Goal: Task Accomplishment & Management: Use online tool/utility

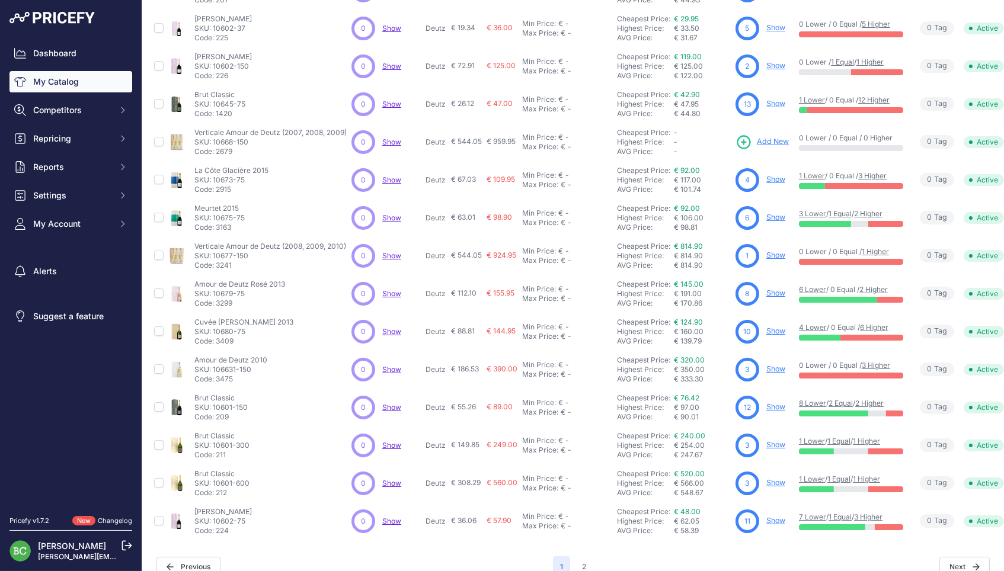
scroll to position [177, 0]
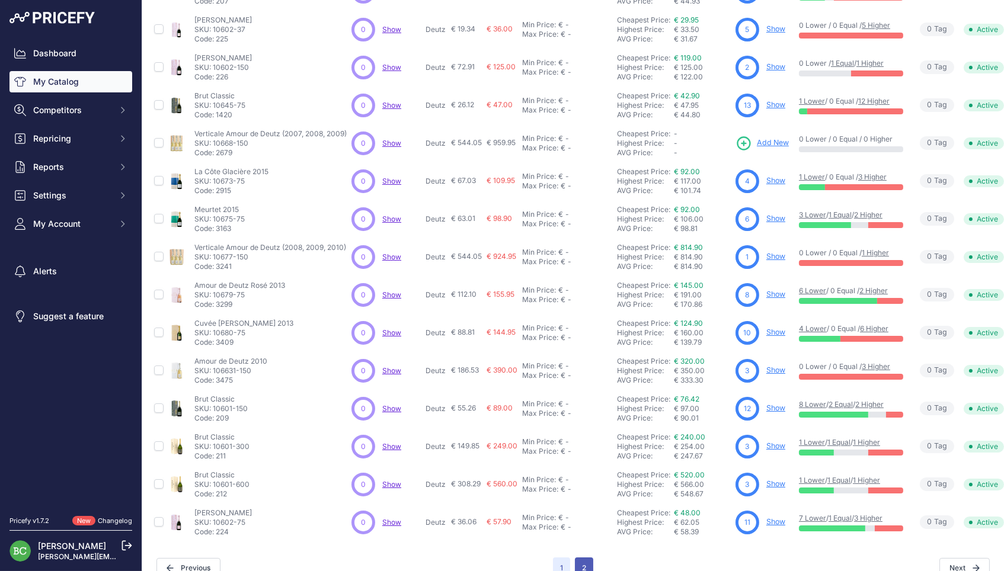
click at [585, 558] on button "2" at bounding box center [584, 568] width 18 height 21
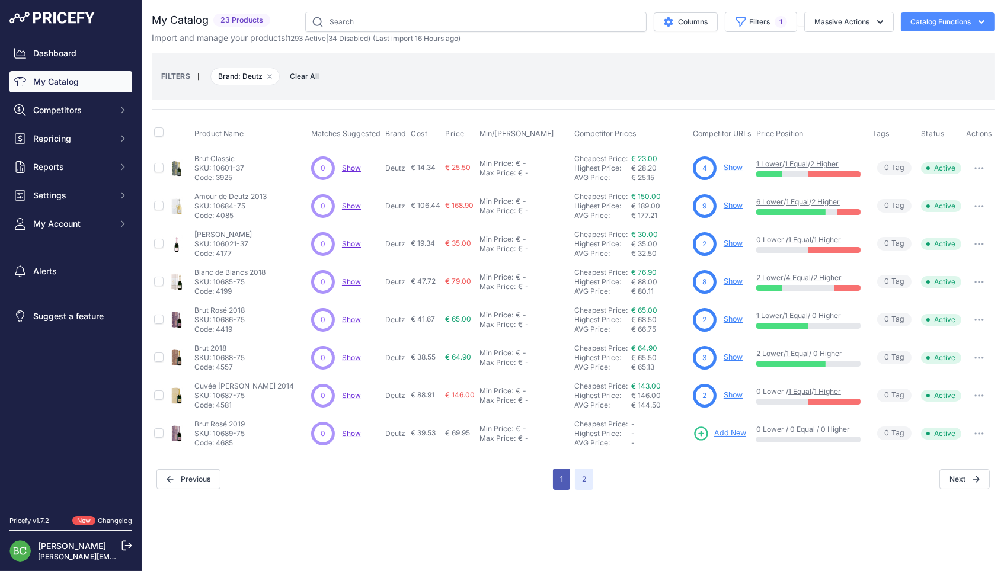
click at [558, 469] on button "1" at bounding box center [561, 479] width 17 height 21
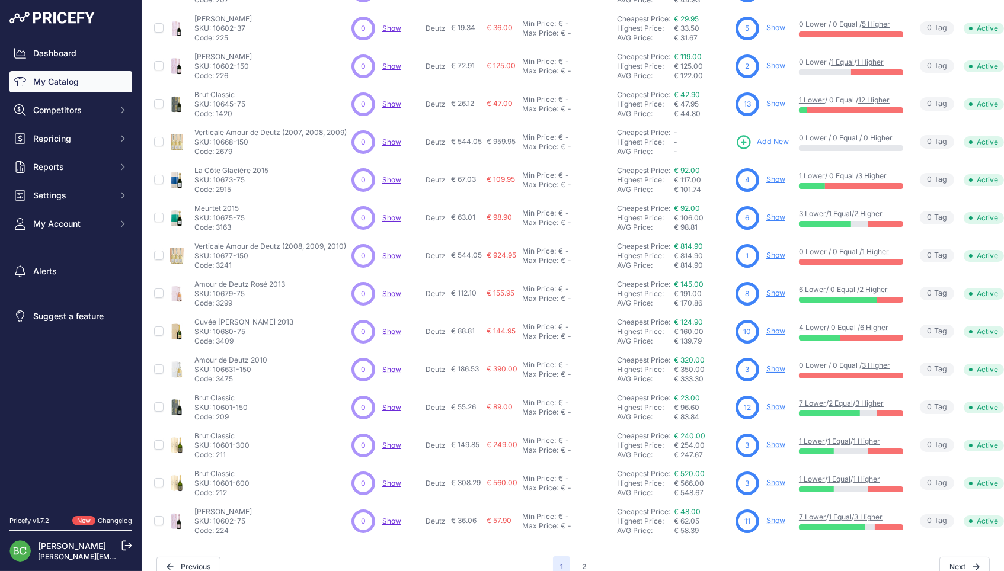
scroll to position [177, 0]
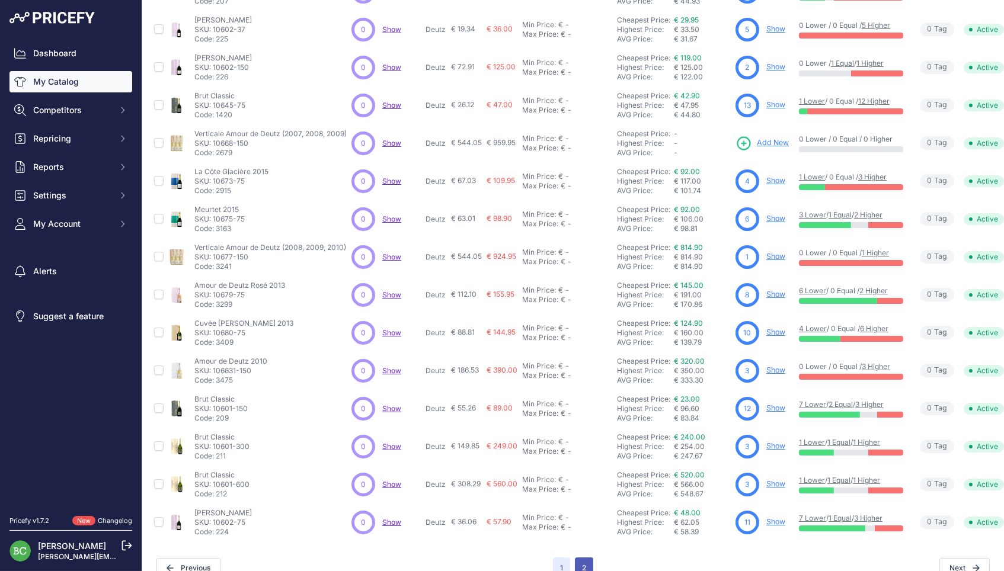
click at [587, 558] on button "2" at bounding box center [584, 568] width 18 height 21
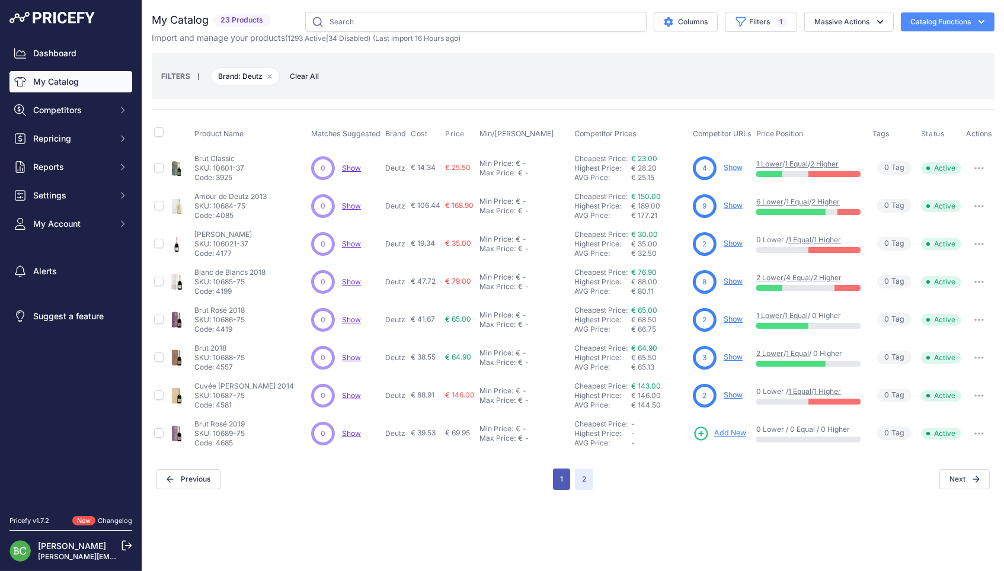
click at [559, 469] on button "1" at bounding box center [561, 479] width 17 height 21
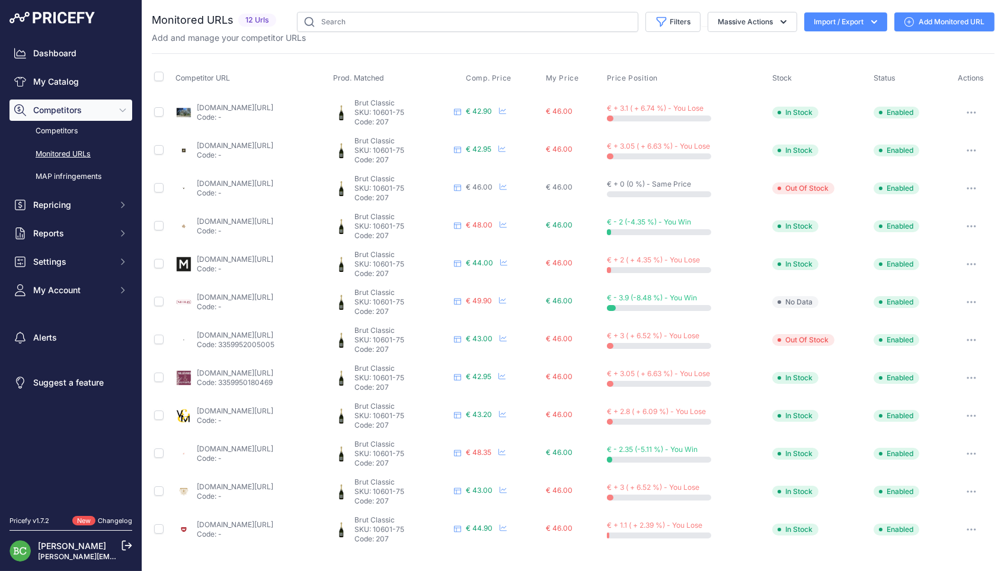
click at [951, 28] on link "Add Monitored URL" at bounding box center [944, 21] width 100 height 19
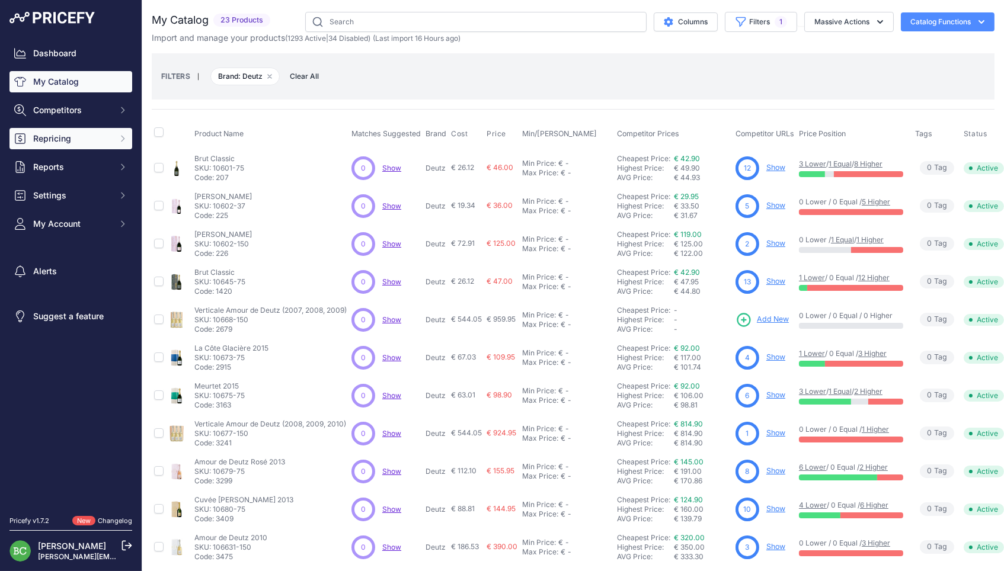
click at [84, 140] on span "Repricing" at bounding box center [72, 139] width 78 height 12
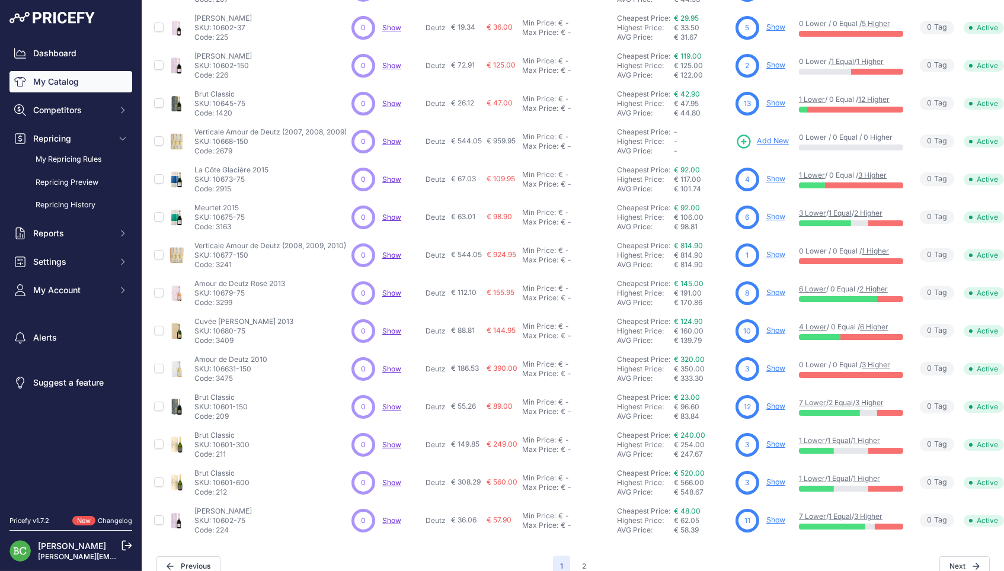
scroll to position [177, 0]
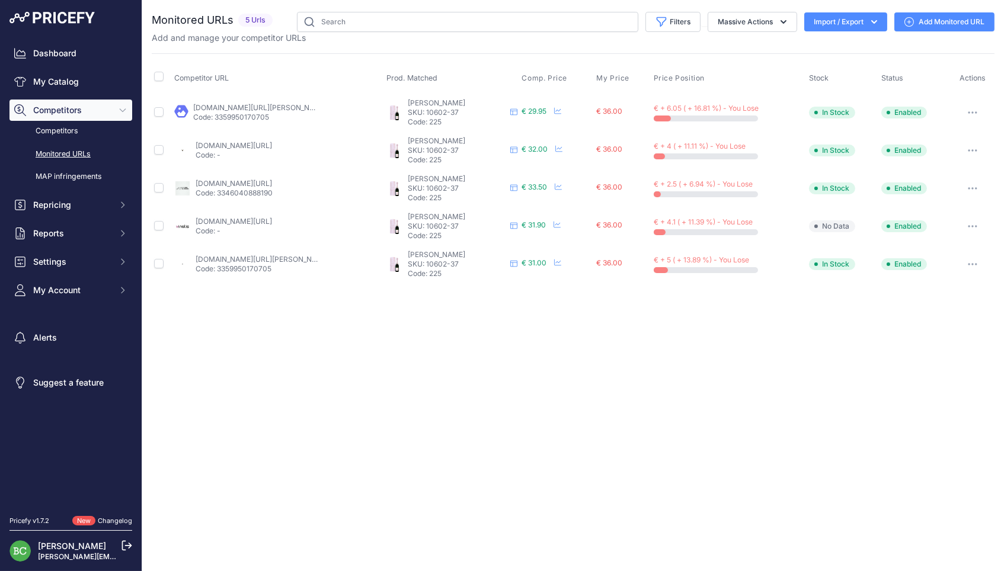
click at [937, 21] on link "Add Monitored URL" at bounding box center [944, 21] width 100 height 19
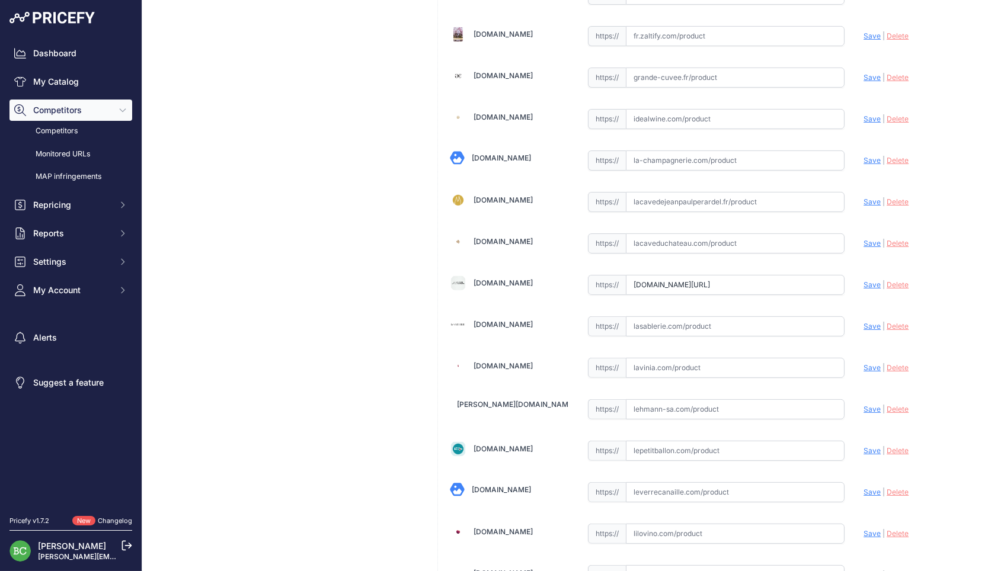
scroll to position [763, 0]
click at [674, 153] on input "text" at bounding box center [735, 160] width 219 height 20
paste input "[URL][DOMAIN_NAME]"
click at [867, 155] on span "Save" at bounding box center [871, 159] width 17 height 9
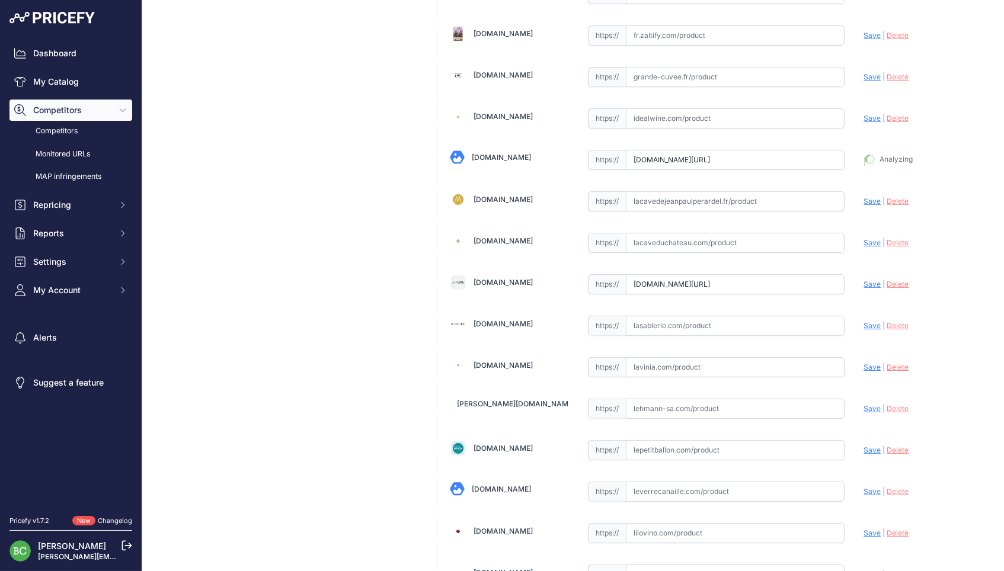
type input "https://www.la-champagnerie.com/champagne-deutz-brut-rose-demi-bouteille-c2x265…"
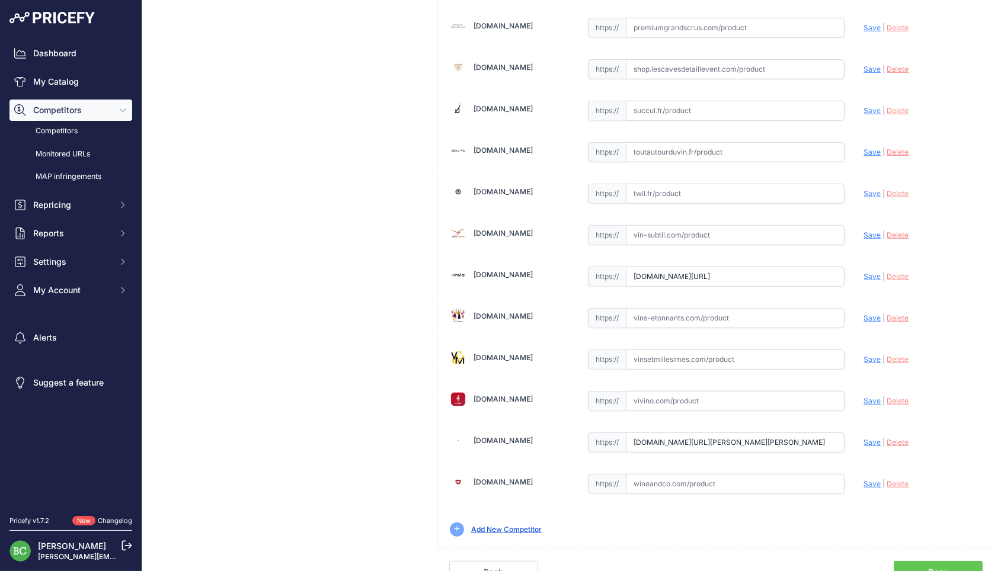
scroll to position [0, 0]
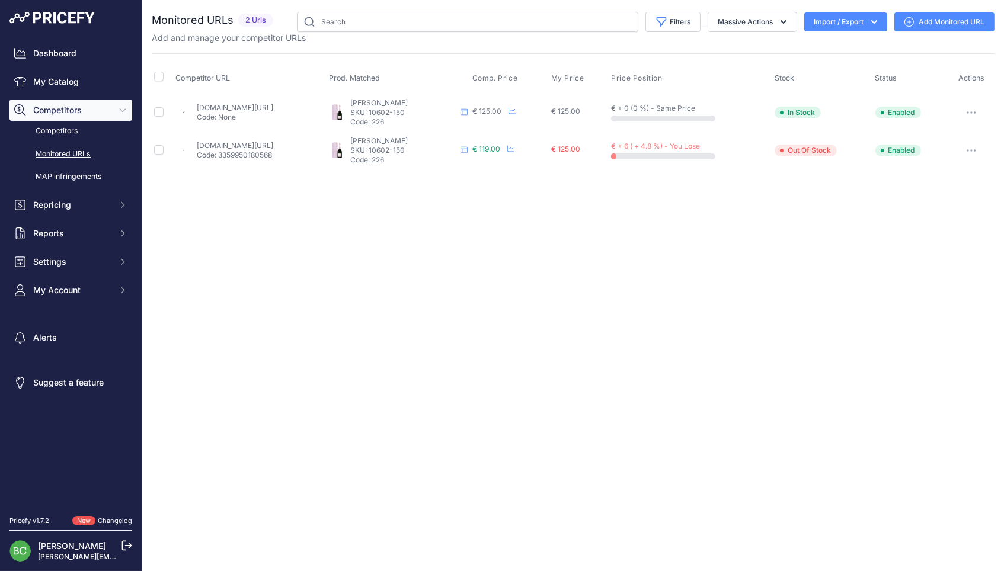
click at [924, 18] on link "Add Monitored URL" at bounding box center [944, 21] width 100 height 19
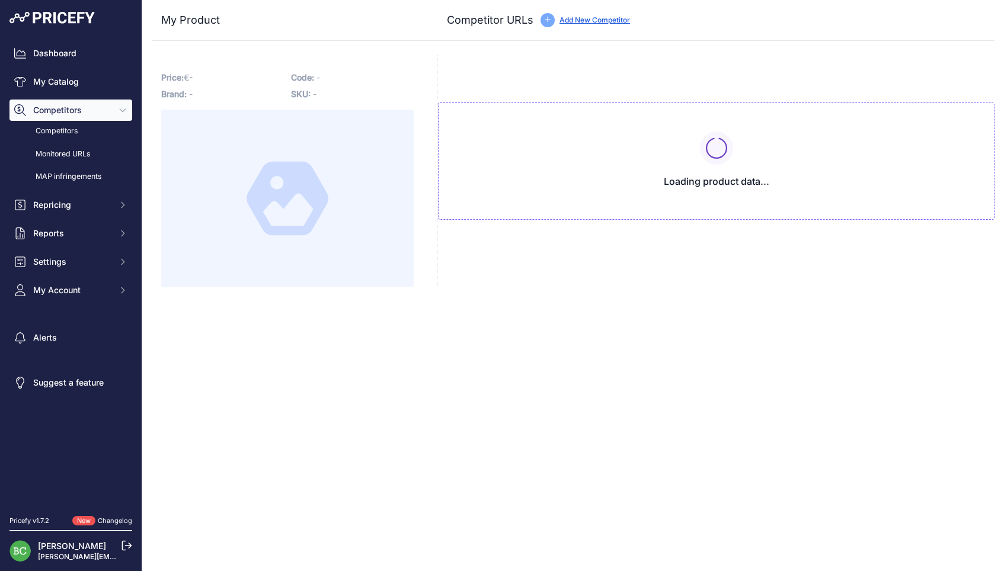
type input "[DOMAIN_NAME][URL]"
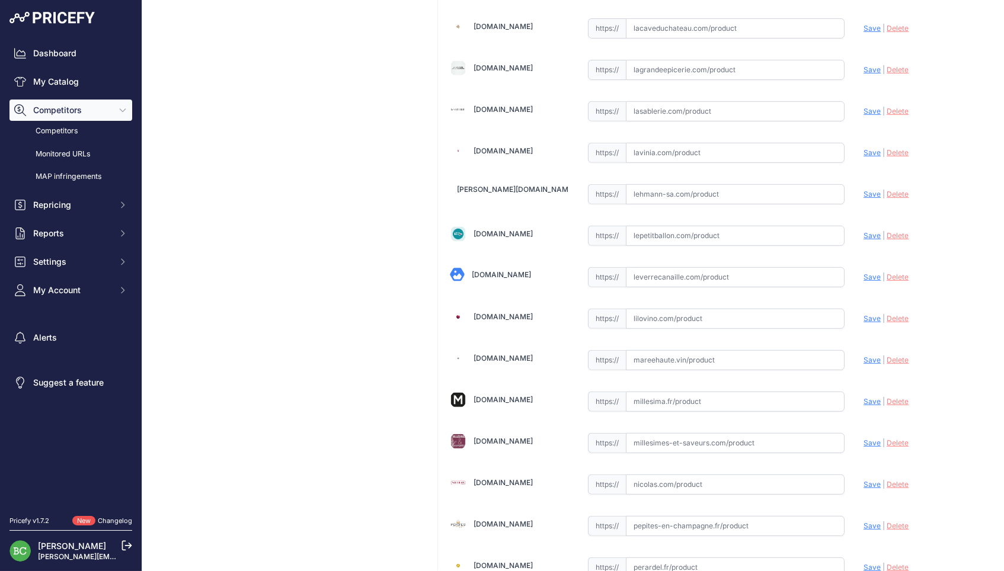
scroll to position [972, 0]
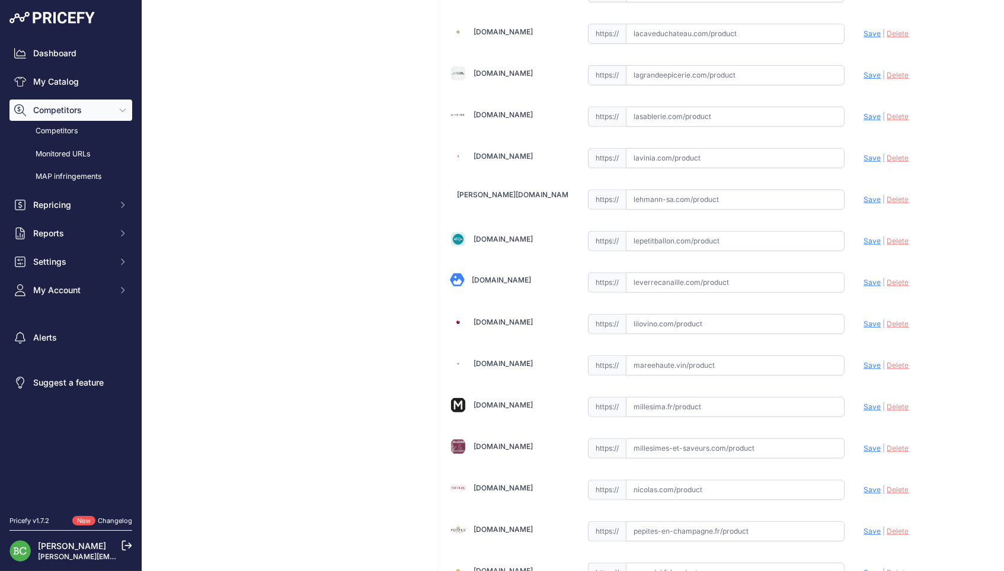
click at [324, 281] on div "[PERSON_NAME] Link Price: € 125.00 / Cost: 72.91 Brand: Deutz Code: 226" at bounding box center [287, 147] width 271 height 2129
click at [385, 194] on div "[PERSON_NAME] Link Price: € 125.00 / Cost: 72.91 Brand: Deutz Code: 226" at bounding box center [287, 147] width 271 height 2129
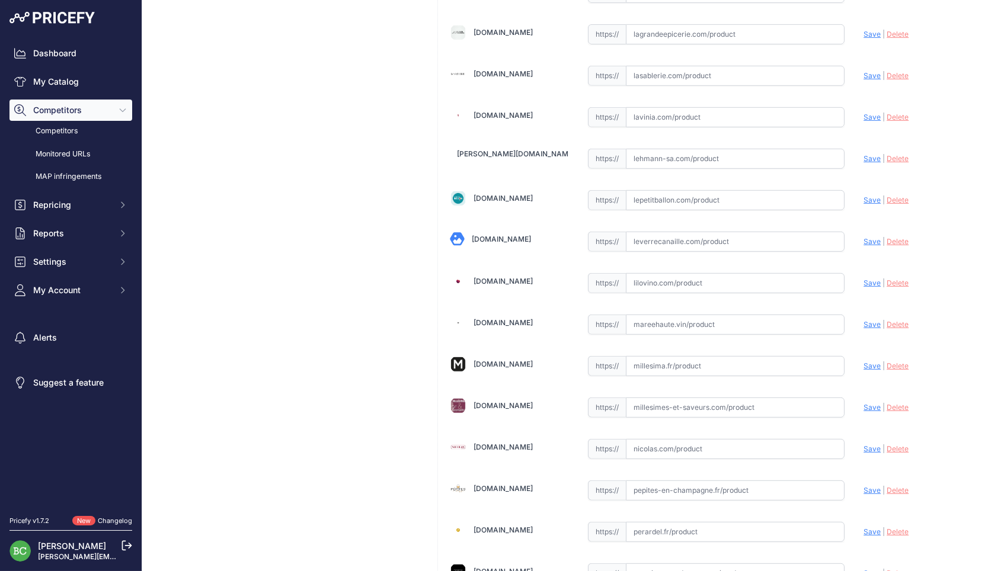
scroll to position [1019, 0]
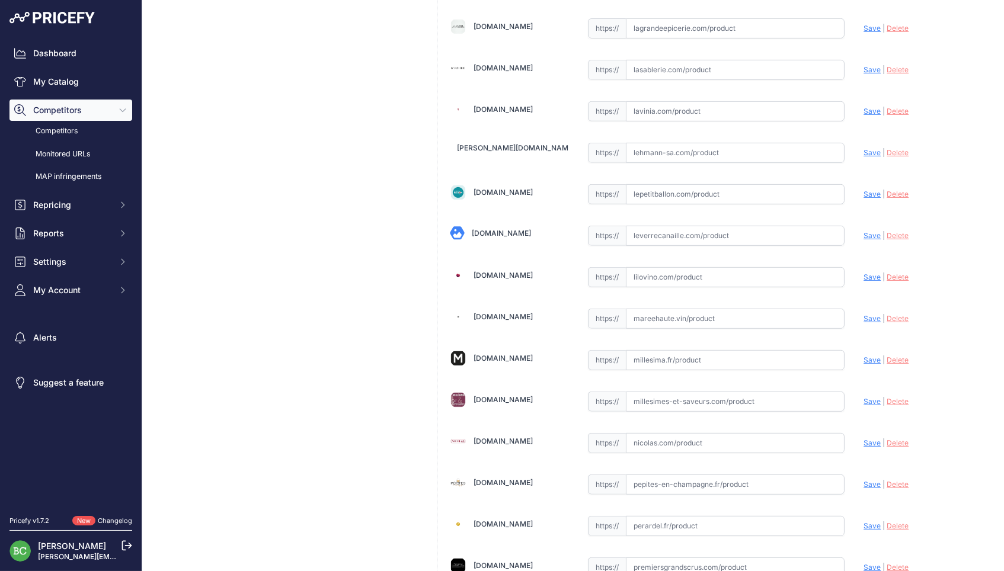
click at [678, 23] on input "text" at bounding box center [735, 28] width 219 height 20
paste input "https://www.lagrandeepicerie.com/fr/champagne-deutz-rose-brut-sous-etui/2000027…"
click at [871, 24] on span "Save" at bounding box center [871, 28] width 17 height 9
type input "https://www.lagrandeepicerie.com/fr/champagne-deutz-rose-brut-sous-etui/2000027…"
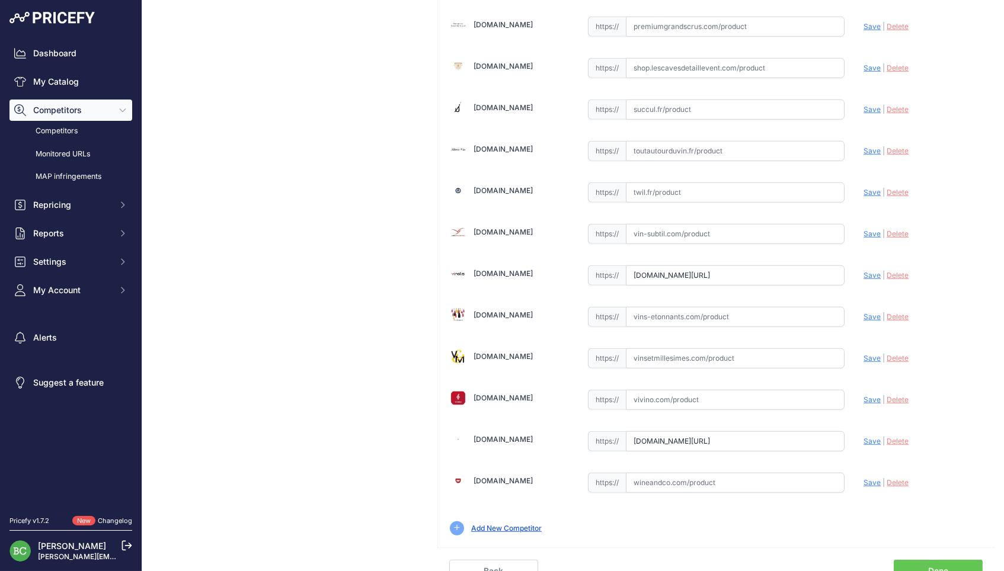
scroll to position [1600, 0]
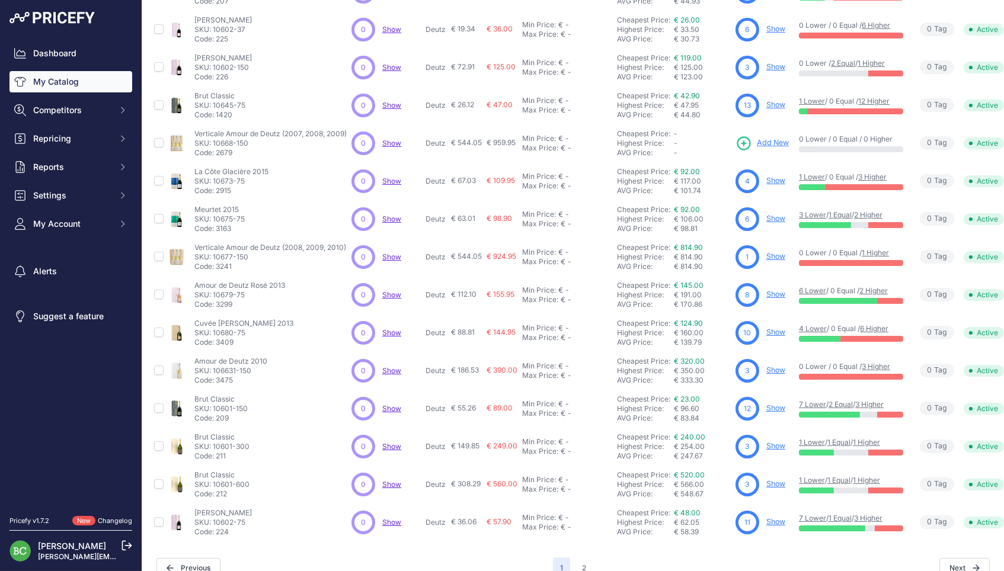
click at [648, 290] on div "Highest Price:" at bounding box center [645, 294] width 57 height 9
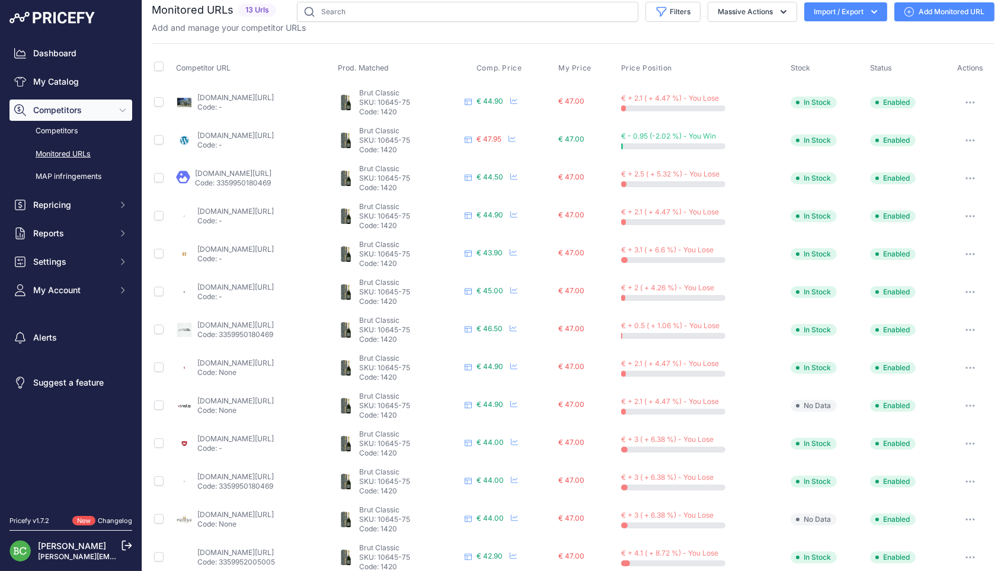
click at [945, 13] on link "Add Monitored URL" at bounding box center [944, 11] width 100 height 19
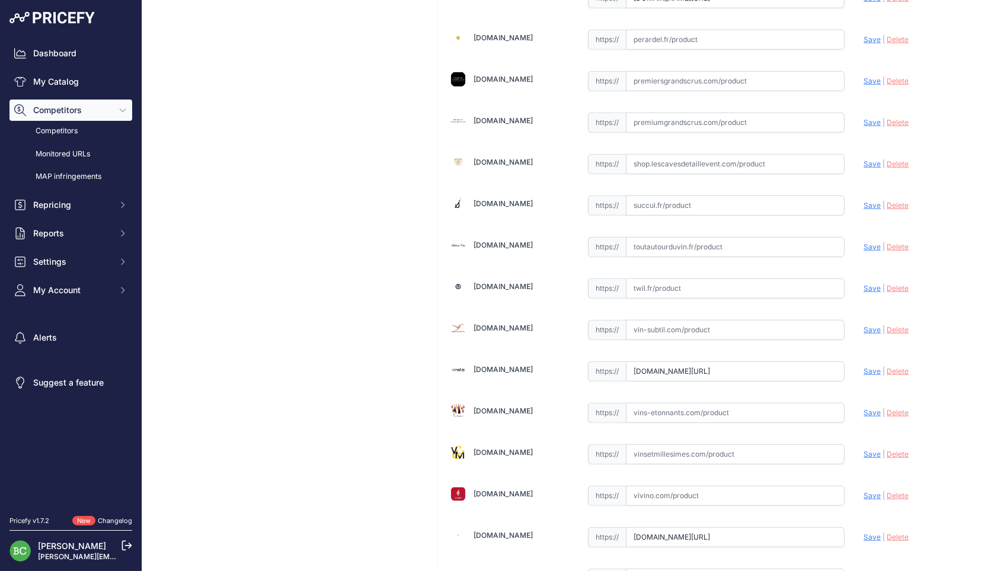
scroll to position [1509, 0]
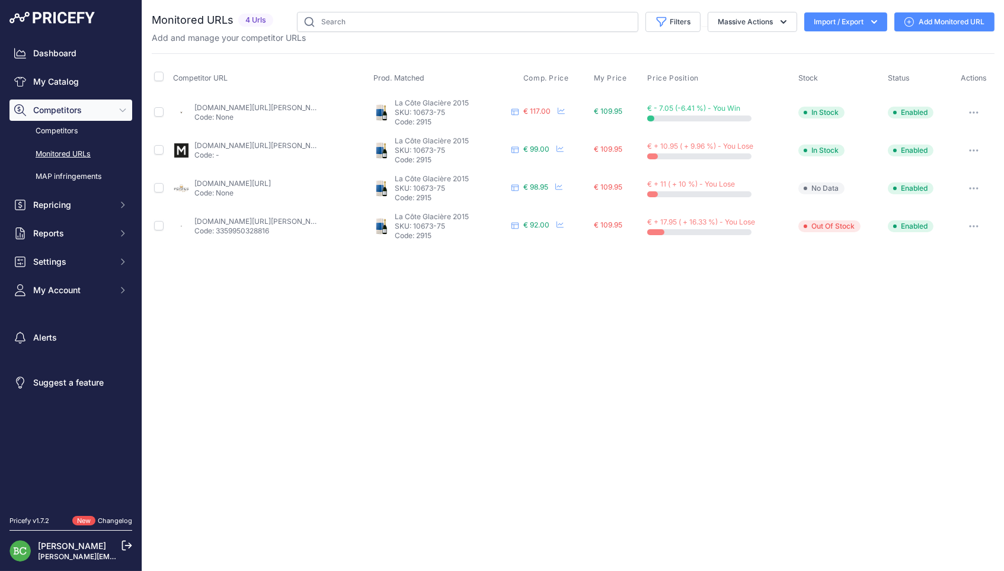
click at [943, 20] on link "Add Monitored URL" at bounding box center [944, 21] width 100 height 19
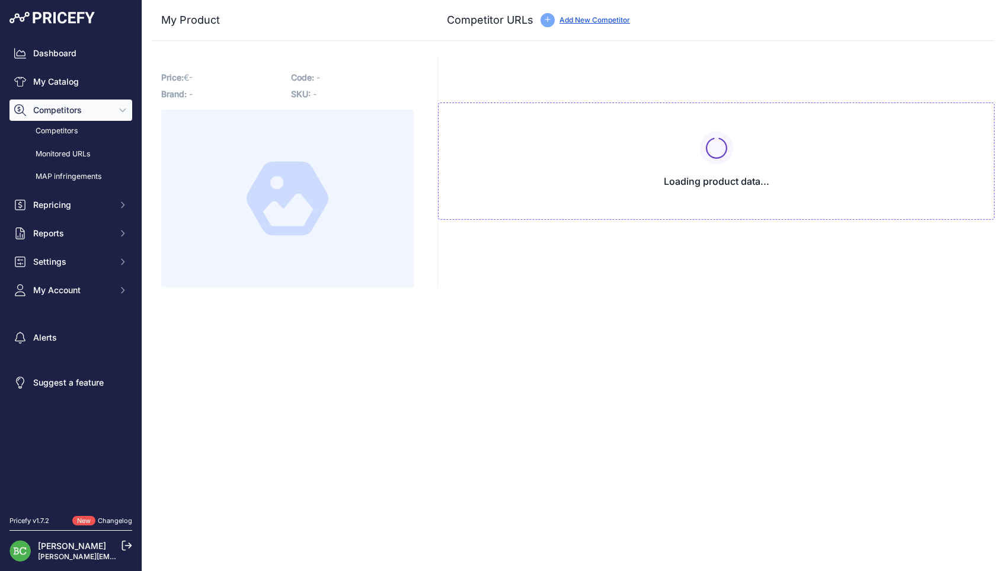
type input "www.brut-de-champ.com/produit/deutz-la-cote-glaciere-2015/"
type input "www.enviedechamp.com/fr/champagne-deutz/2670-hommage-a-william-deutz-la-cote-gl…"
type input "www.grande-cuvee.fr/produit/champagne-deutz-la-cote-glaciere-2015-bouteille/"
type input "www.la-champagnerie.com/champagne-deutz-la-cote-glaciere-2015-c2x35931918"
type input "www.lavinia.com/fr-fr/cuvee-william-deutz-la-cote-glaciere-blancs-de-noirs-brut…"
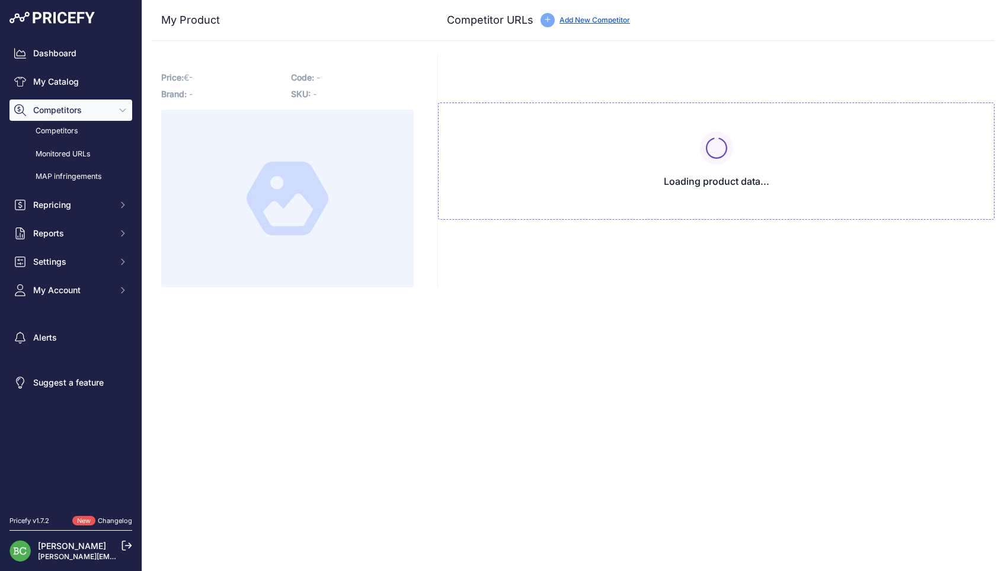
type input "www.millesima.fr/champagne-deutz-hommage-a-william-deutz-la-cote-glaciere-2015.…"
type input "pepites-en-champagne.fr/vignerons/Champagne-Deutz-cote-glaciere?category=vigner…"
type input "www.premiersgrandscrus.com/fr/champagne/2850-deutz-william-deutz-la-cote-glacia…"
type input "www.vinatis.com/47553-champagne-deutz-hommage-a-william-deutz-2015-la-cote-glac…"
type input "we-love-bubbles.fr/deutz-la-cote-glaciere-millesime-2015"
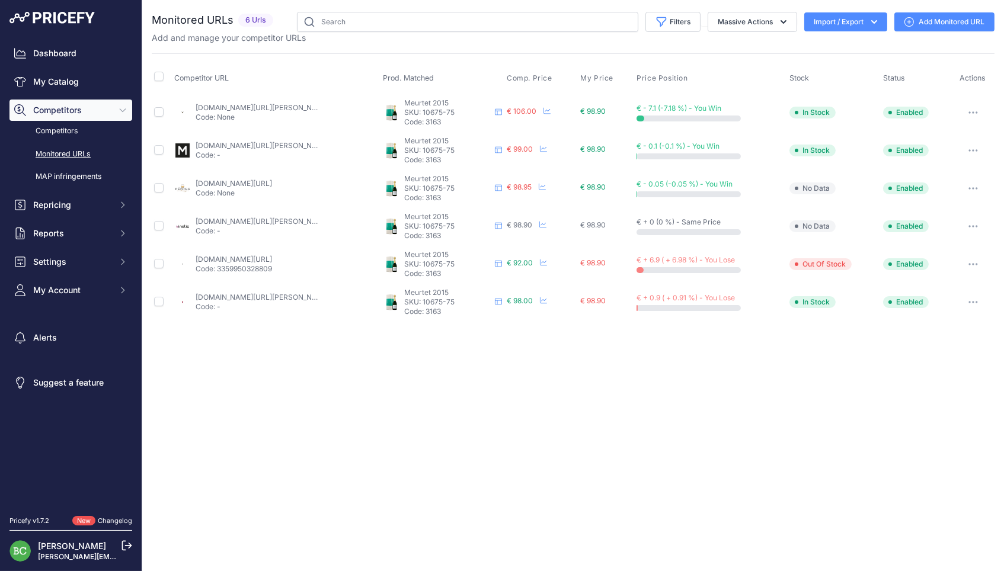
click at [949, 25] on link "Add Monitored URL" at bounding box center [944, 21] width 100 height 19
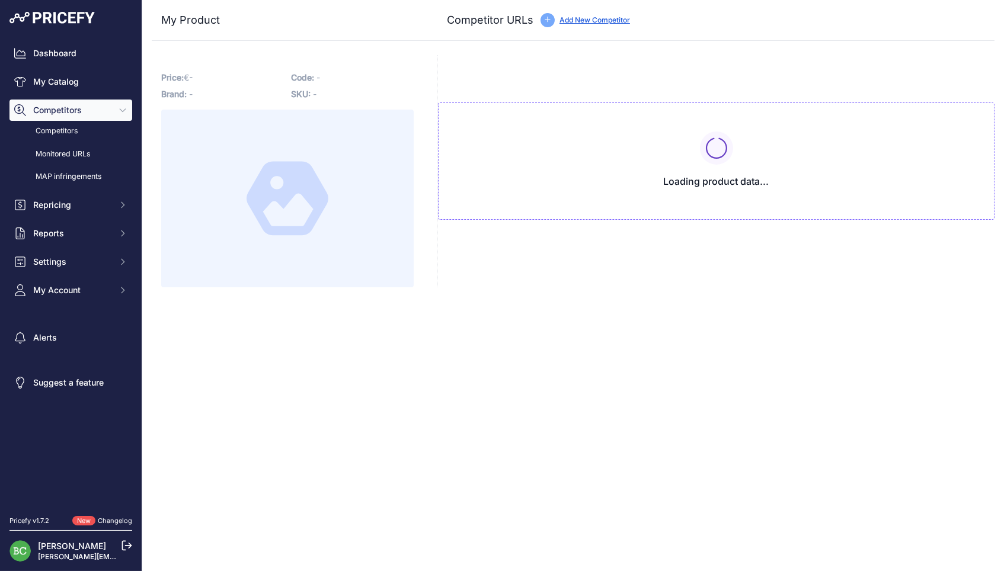
type input "[DOMAIN_NAME][URL]"
type input "[DOMAIN_NAME]/vin-champagne/vin-champagne/deutz-champagne-meurtet-2015-vintage/…"
type input "[DOMAIN_NAME][URL][PERSON_NAME]"
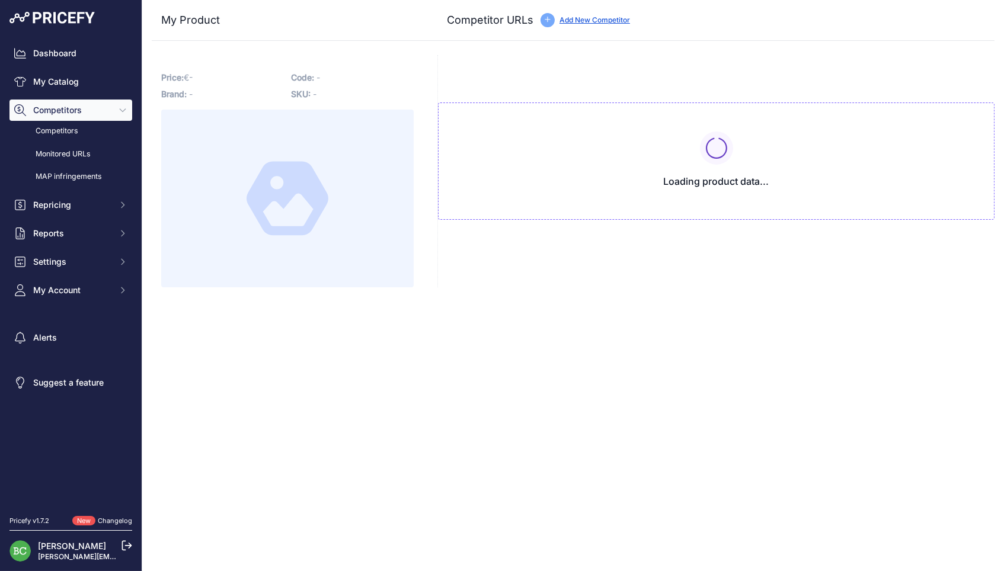
type input "[DOMAIN_NAME][URL]"
type input "[DOMAIN_NAME][URL][PERSON_NAME]"
type input "[DOMAIN_NAME][URL]"
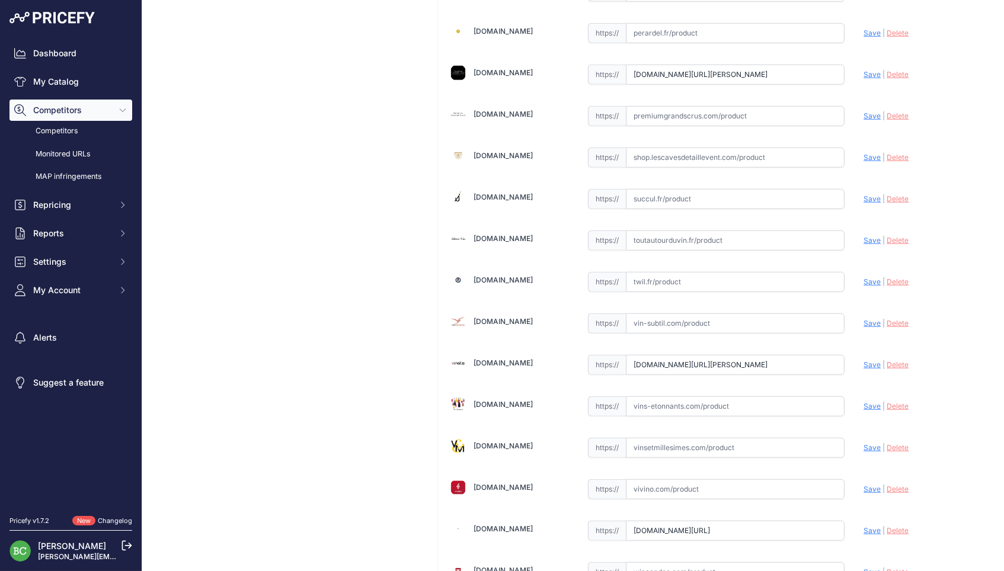
scroll to position [1496, 0]
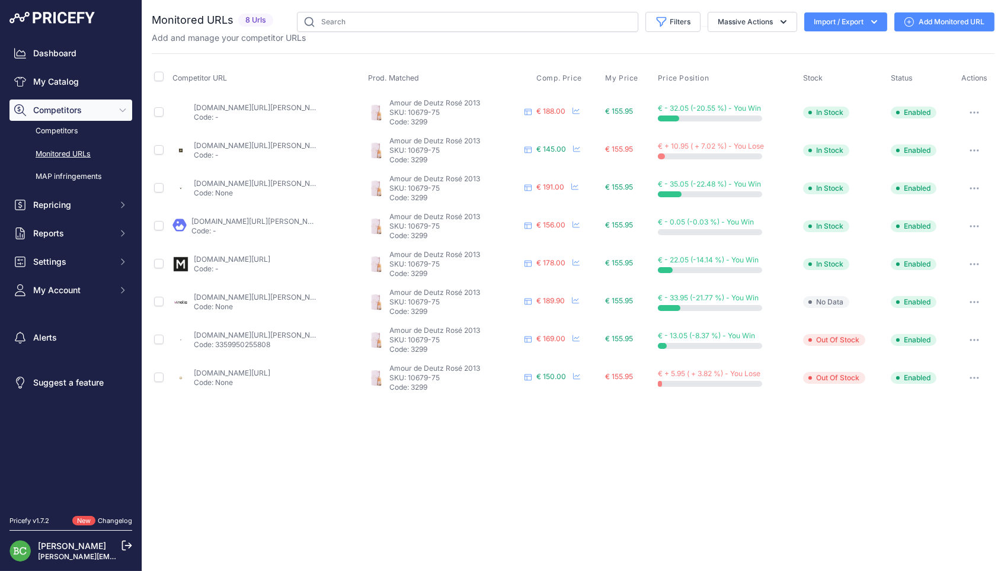
click at [950, 18] on link "Add Monitored URL" at bounding box center [944, 21] width 100 height 19
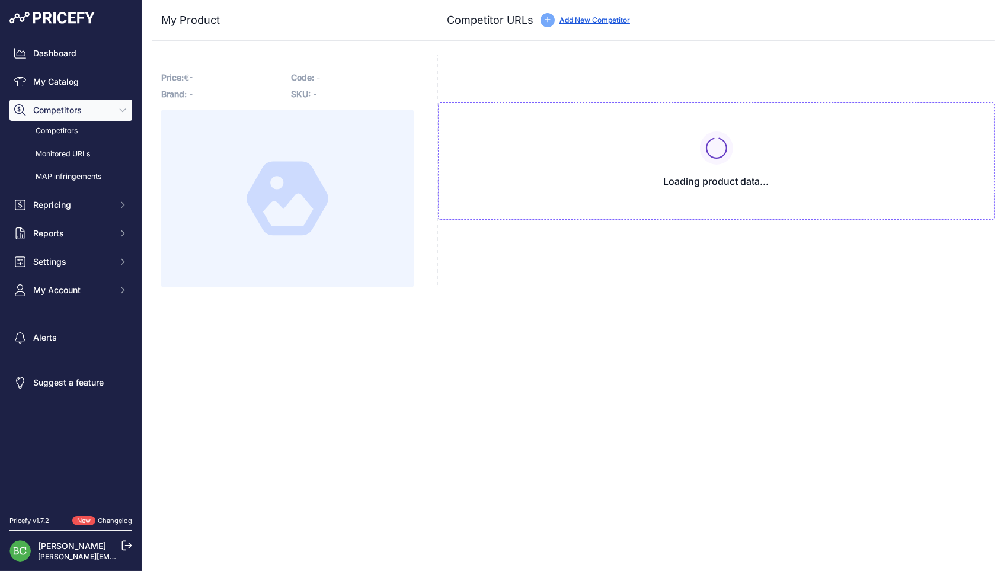
type input "[DOMAIN_NAME][URL][PERSON_NAME]"
type input "[DOMAIN_NAME][URL]"
type input "[DOMAIN_NAME][URL][PERSON_NAME]"
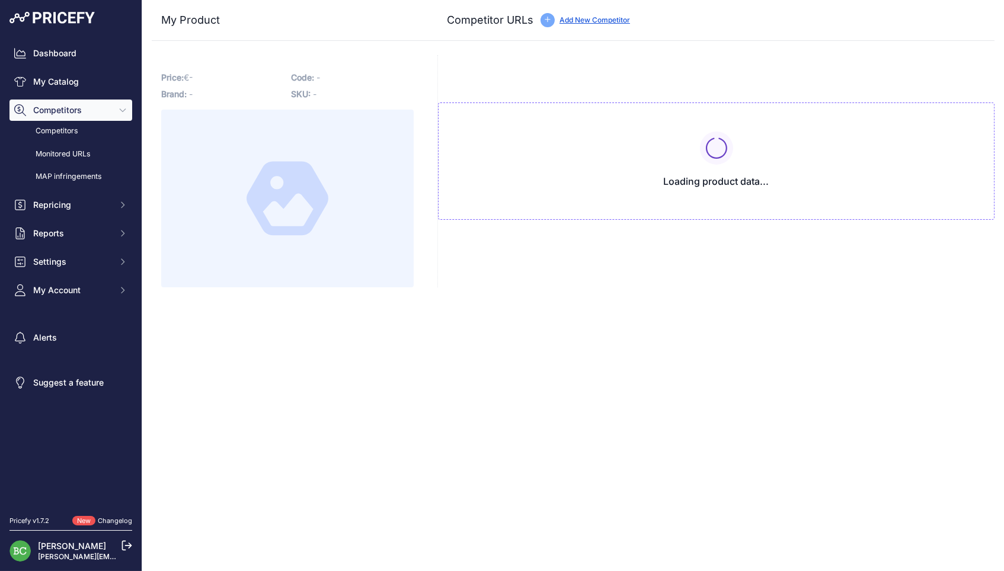
type input "[DOMAIN_NAME][URL][PERSON_NAME]"
type input "[DOMAIN_NAME][URL]"
type input "[DOMAIN_NAME][URL][PERSON_NAME]"
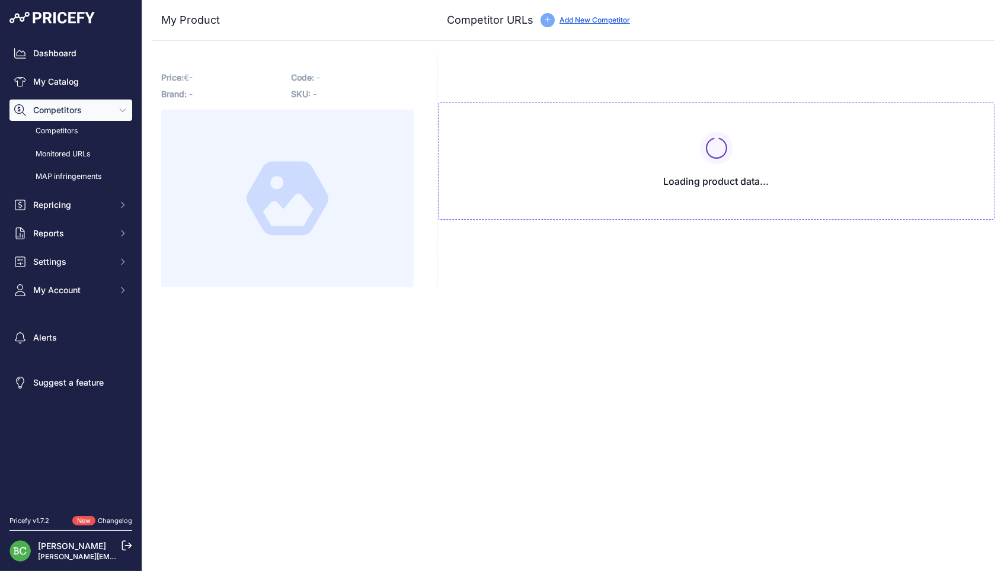
type input "[DOMAIN_NAME][URL][PERSON_NAME]"
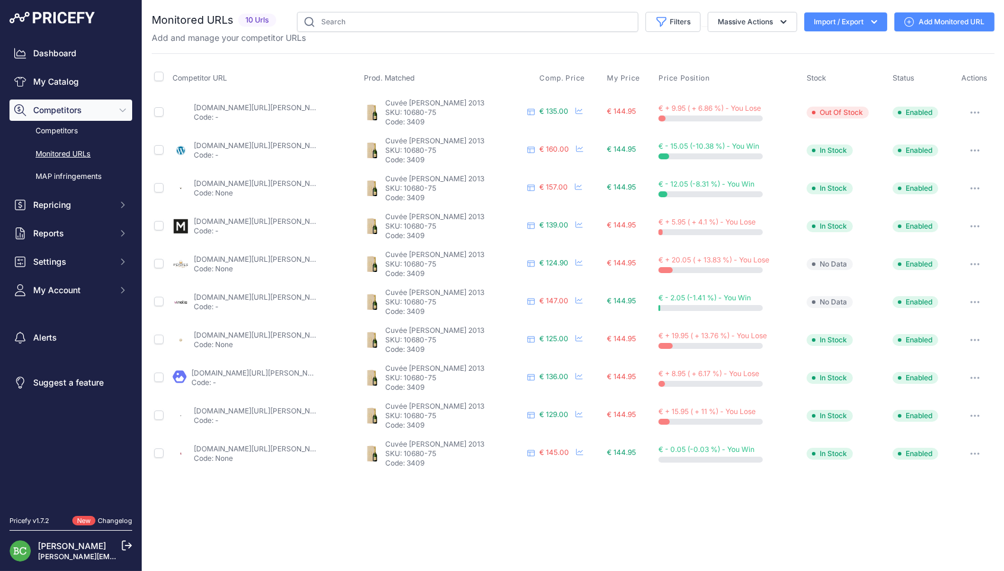
drag, startPoint x: 977, startPoint y: 293, endPoint x: 913, endPoint y: 315, distance: 67.6
click at [977, 294] on button "button" at bounding box center [975, 302] width 24 height 17
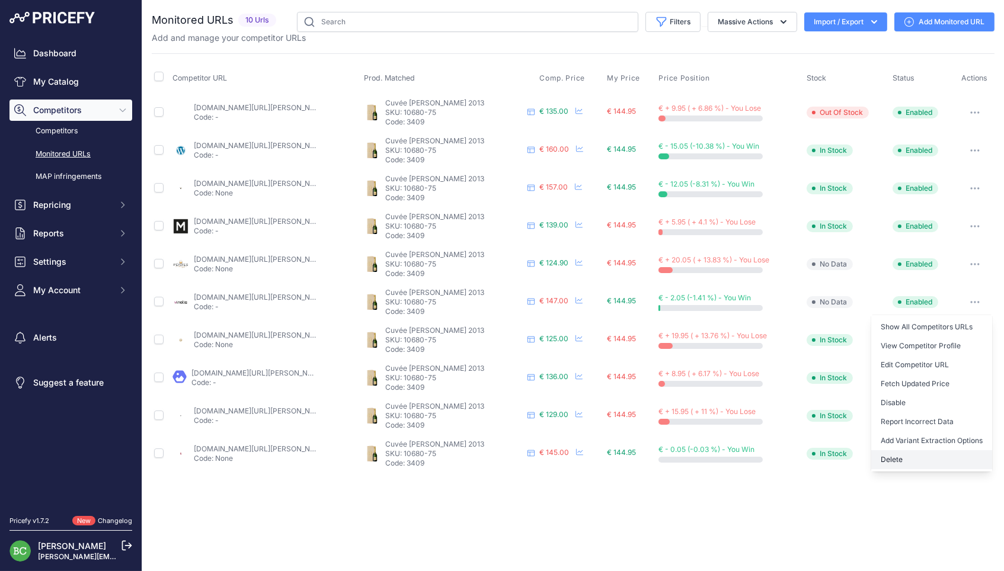
click at [886, 450] on button "Delete" at bounding box center [931, 459] width 121 height 19
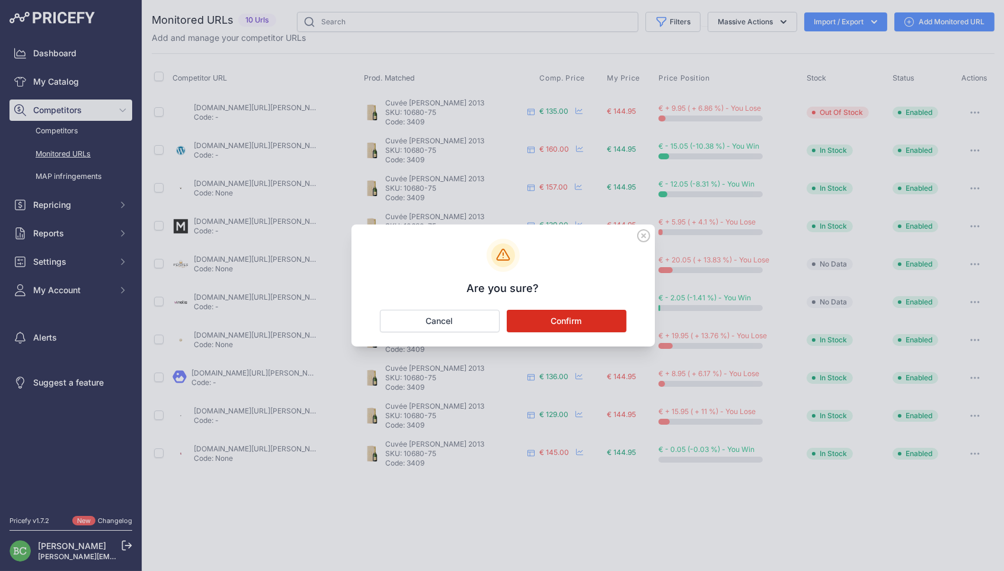
click at [598, 326] on button "Confirm" at bounding box center [567, 321] width 120 height 23
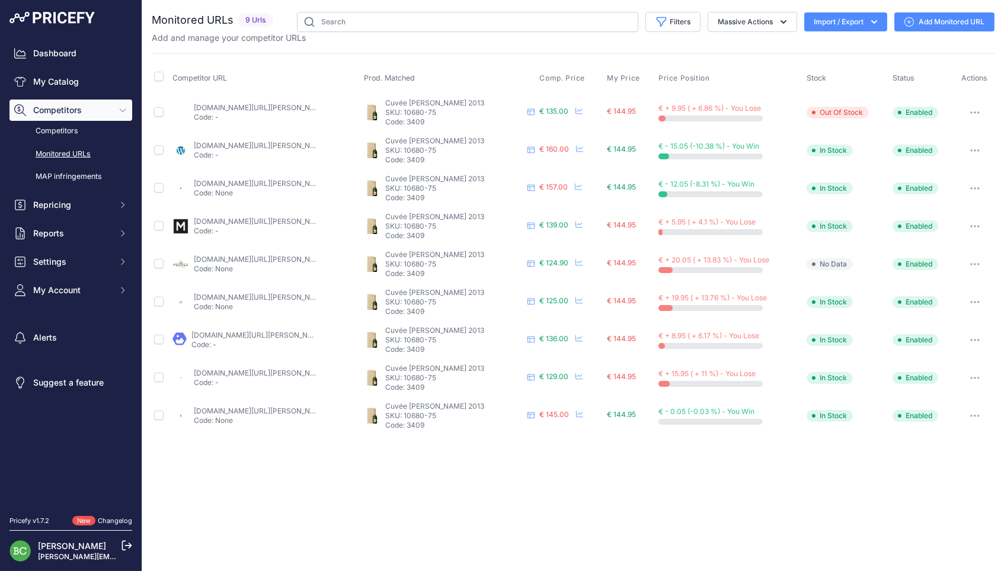
click at [942, 17] on link "Add Monitored URL" at bounding box center [944, 21] width 100 height 19
click at [958, 18] on link "Add Monitored URL" at bounding box center [944, 21] width 100 height 19
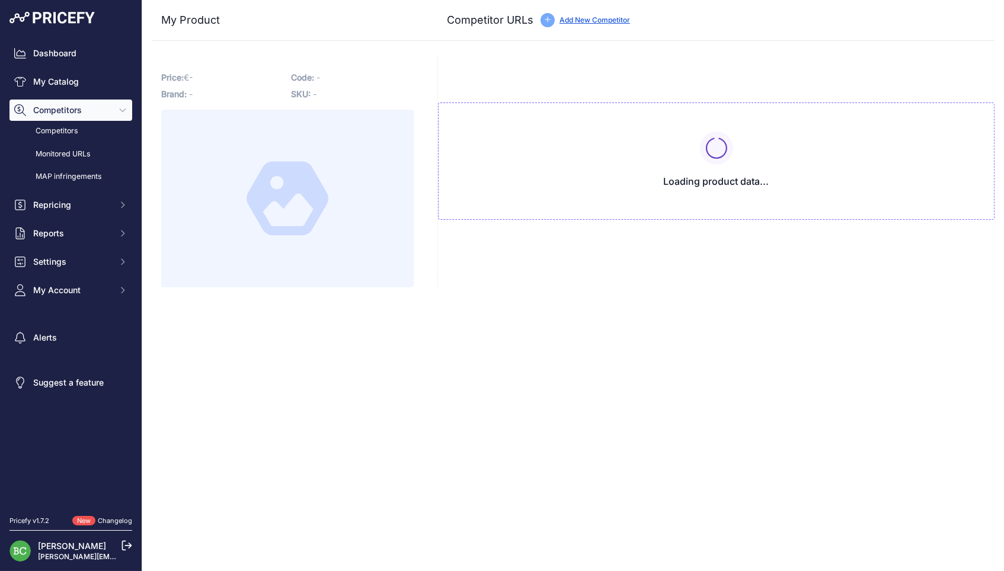
type input "[DOMAIN_NAME][URL][PERSON_NAME]"
type input "www.brut-de-champ.com/produit/deutz-cuvee-william-deutz-2013/"
type input "www.champagnesetvins.com/produit/deutz-cuvee-william-deutz-2013-bouteille-75cl/"
type input "www.enviedechamp.com/fr/champagne-deutz/2835-cuvee-william-deutz-2013.html"
type input "www.idealwine.com/fr/acheter-vin/B2110074-19354-1-Bouteille-Cuvee-William-Deutz…"
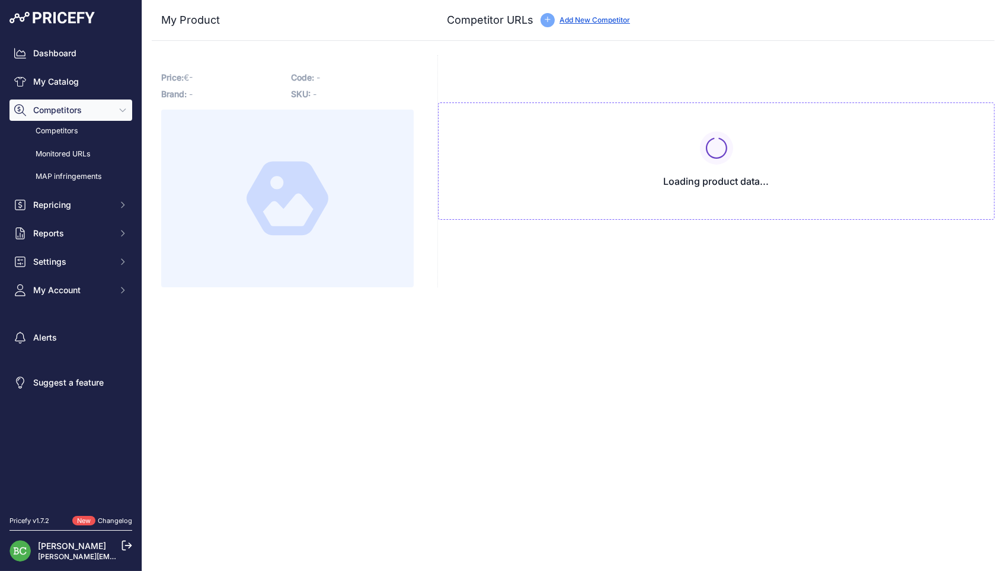
type input "www.la-champagnerie.com/champagne-william-deutz-2013-c2x40557599?prirule_jdsnik…"
type input "www.lavinia.com/fr-fr/champagne-deutz-cuvee-william-deutz-brut-2013-blanco-0-75…"
type input "www.lilovino.com/champagne-deutz/6565-champagne-deutz-cuvee-william-deutz-2013.…"
type input "www.millesima.fr/champagne-deutz-cuvee-william-deutz-2013.html"
type input "pepites-en-champagne.fr/vignerons/champagne-william-deutz-millesime"
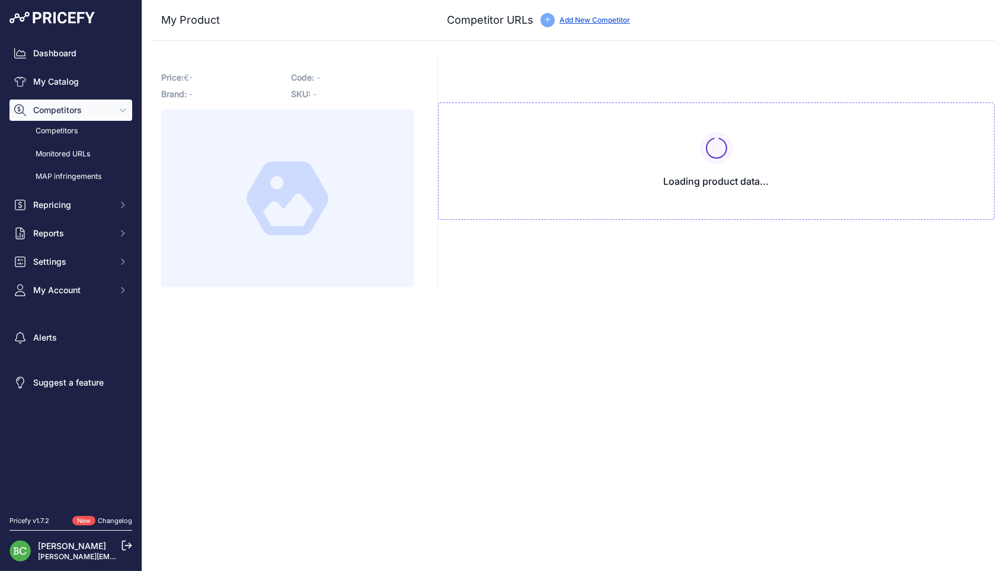
type input "www.premiersgrandscrus.com/fr/champagne/3422-deutz-cuvee-william-deutz-2013-cha…"
type input "we-love-bubbles.fr/deutz-cuvee-william-deutz-2013?prirule_jdsnikfkfjsd=2676"
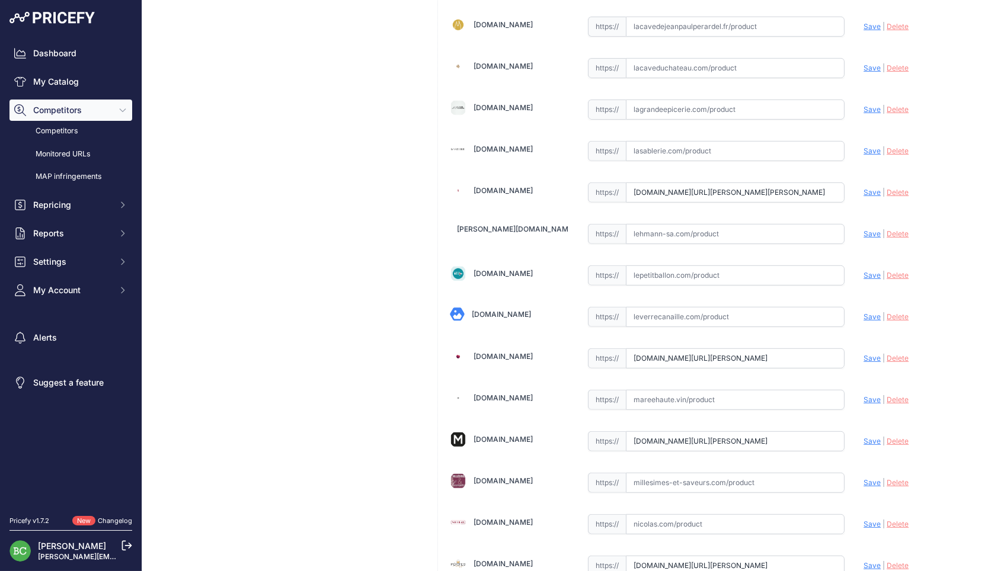
scroll to position [942, 0]
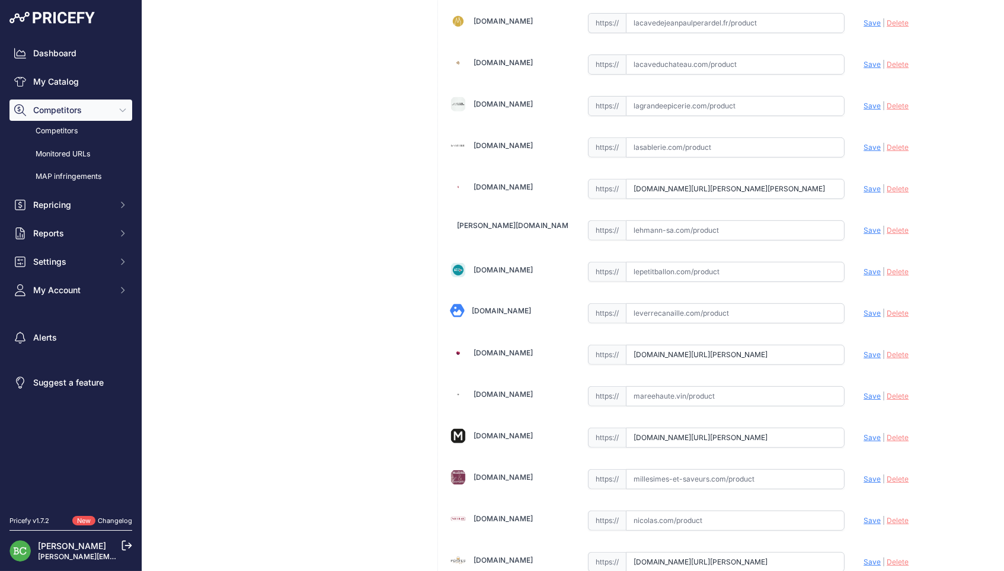
drag, startPoint x: 697, startPoint y: 308, endPoint x: 417, endPoint y: 293, distance: 281.3
click at [697, 308] on input "text" at bounding box center [735, 313] width 219 height 20
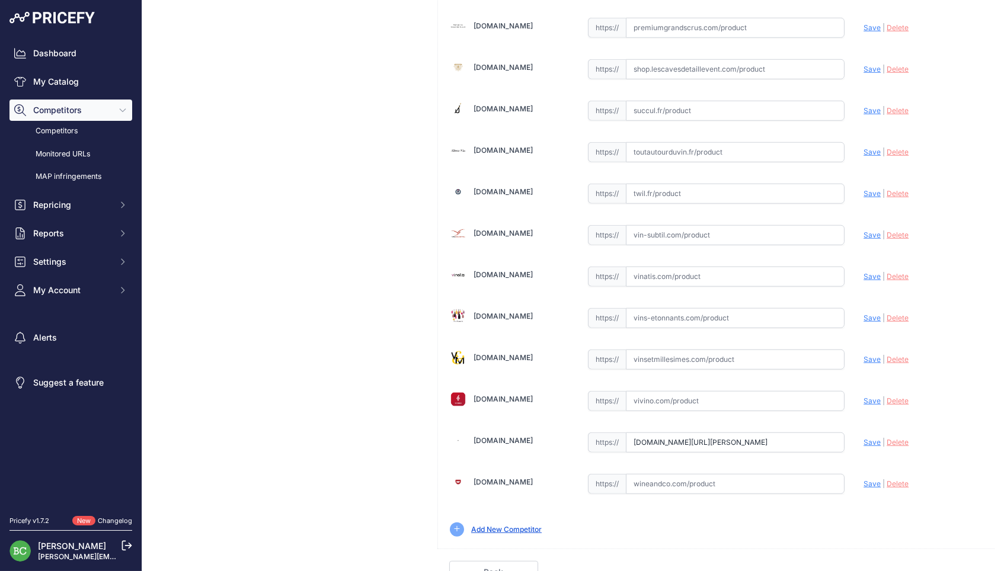
scroll to position [1595, 0]
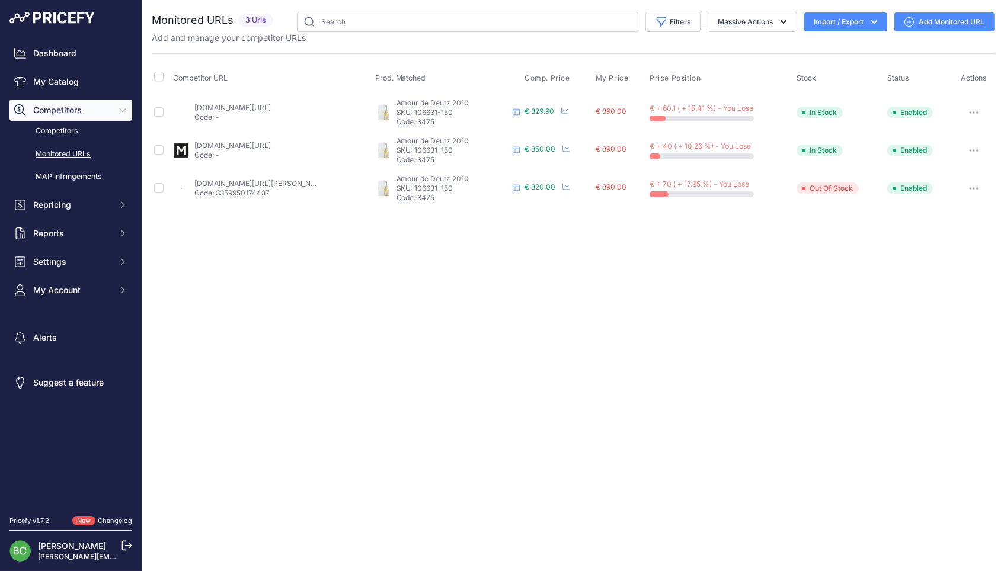
click at [930, 22] on link "Add Monitored URL" at bounding box center [944, 21] width 100 height 19
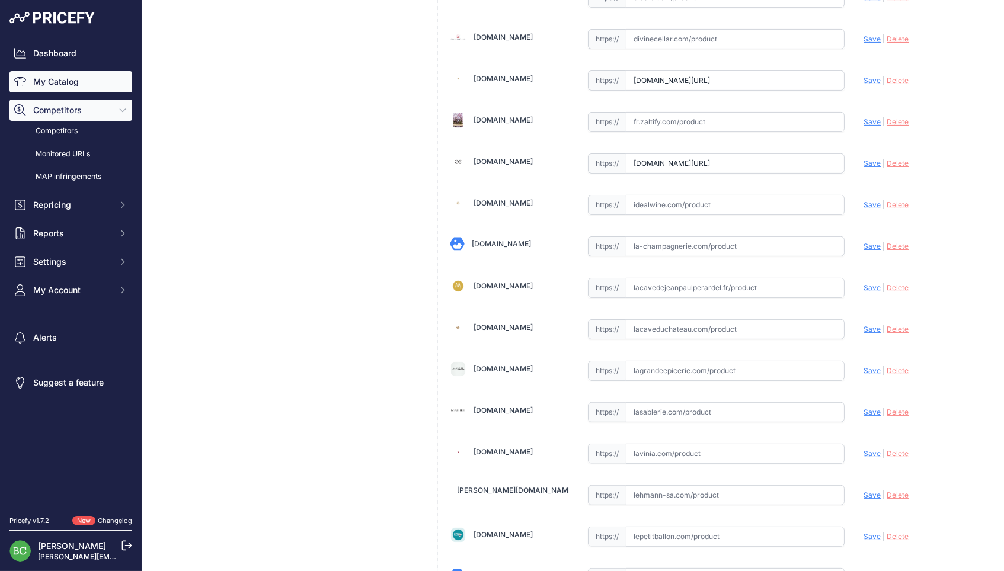
scroll to position [677, 0]
drag, startPoint x: 681, startPoint y: 81, endPoint x: 664, endPoint y: 78, distance: 16.8
click at [677, 80] on input "[DOMAIN_NAME][URL]" at bounding box center [735, 80] width 219 height 20
drag, startPoint x: 633, startPoint y: 75, endPoint x: 959, endPoint y: 84, distance: 326.6
click at [959, 84] on div "[DOMAIN_NAME] Valid Save" at bounding box center [716, 432] width 556 height 2080
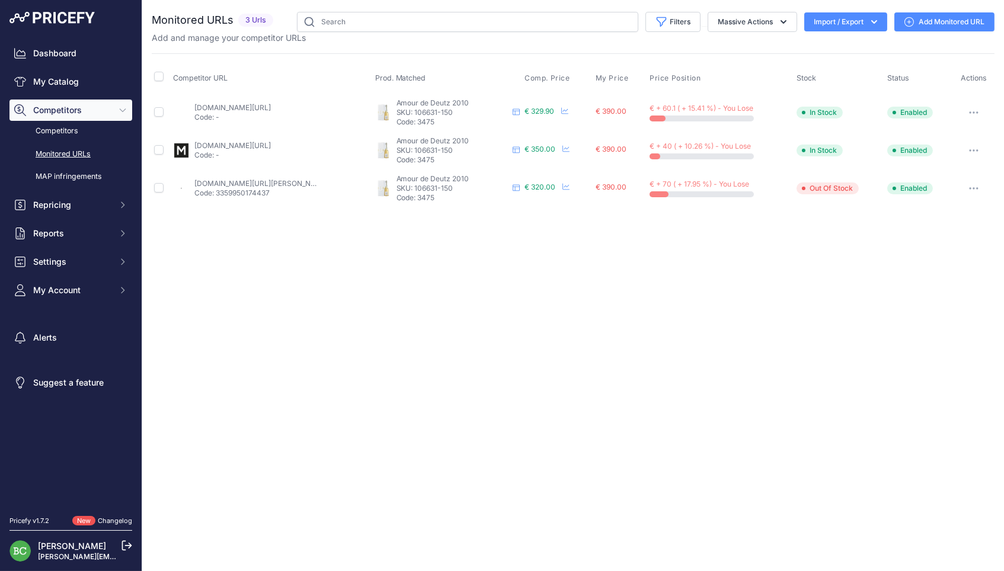
click at [967, 22] on link "Add Monitored URL" at bounding box center [944, 21] width 100 height 19
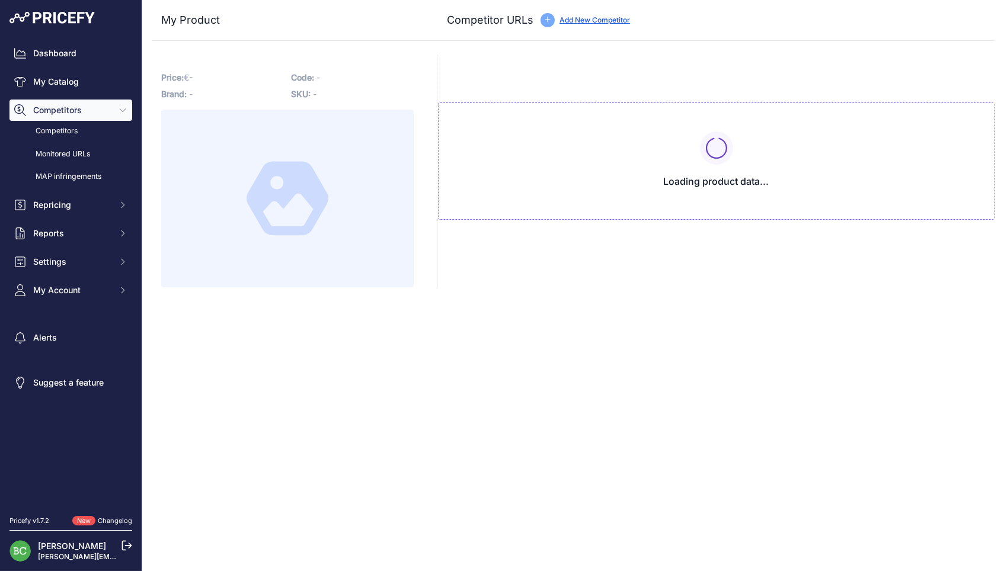
type input "[DOMAIN_NAME][URL]"
type input "[DOMAIN_NAME][URL][PERSON_NAME]"
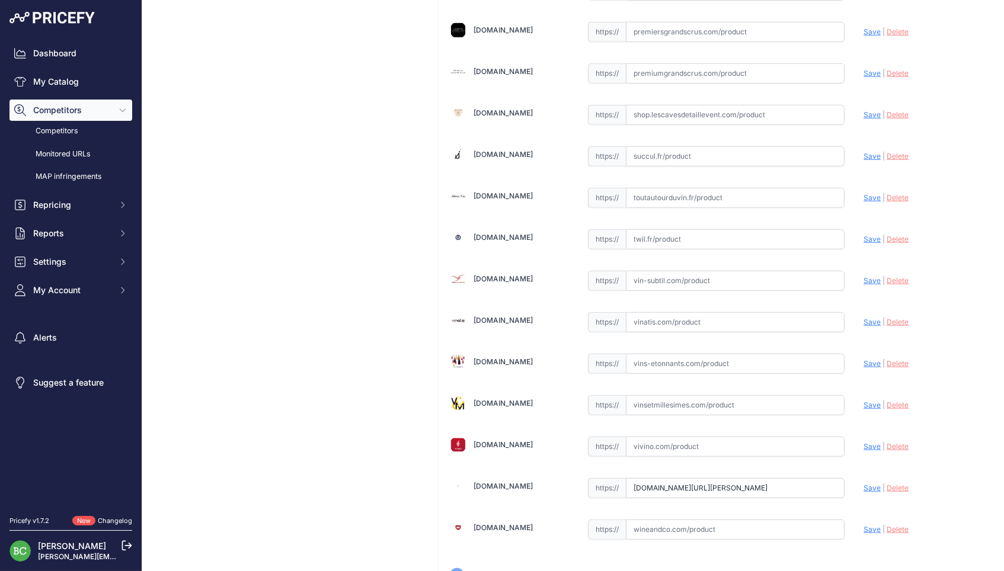
scroll to position [1558, 0]
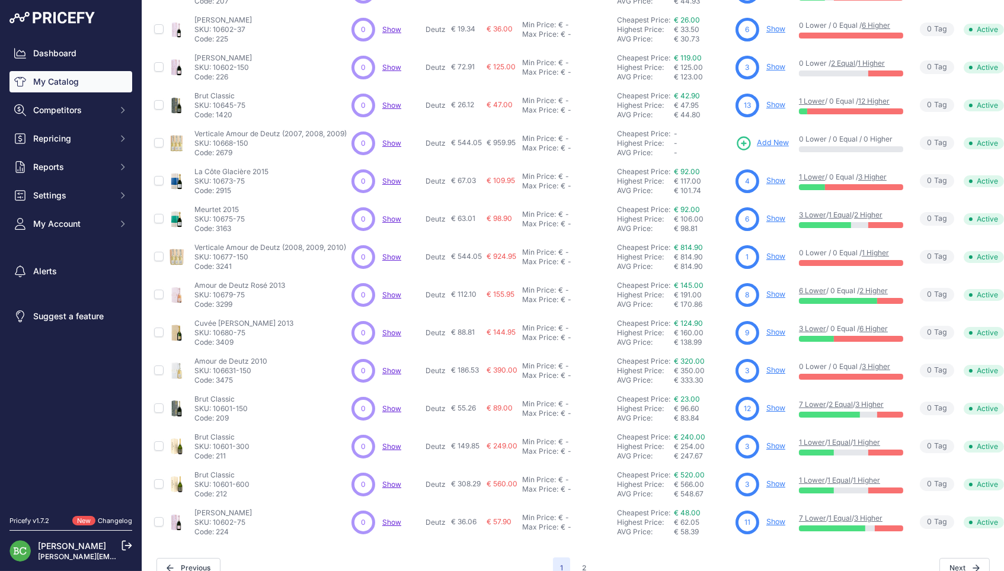
click at [585, 558] on button "2" at bounding box center [584, 568] width 18 height 21
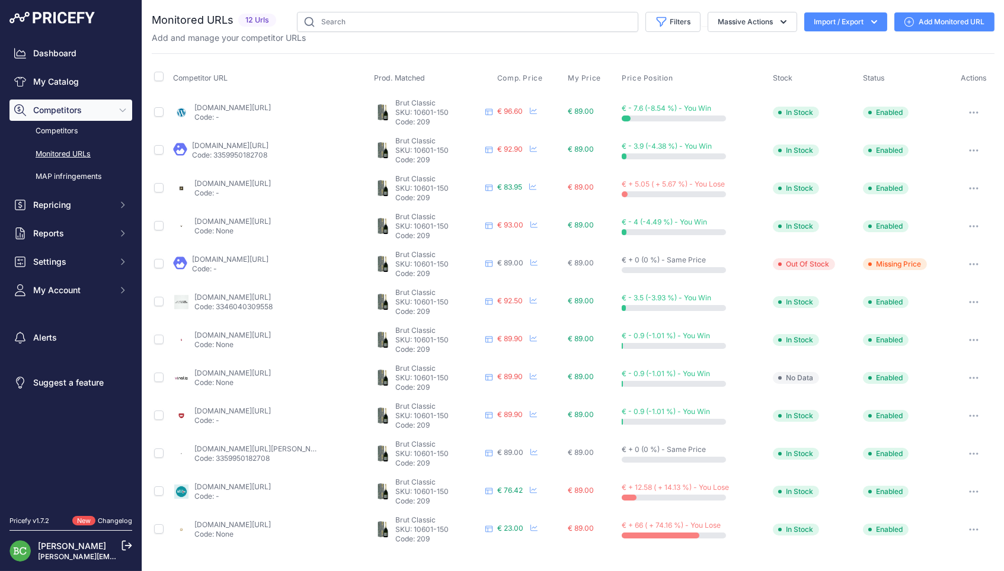
click at [973, 256] on button "button" at bounding box center [974, 264] width 24 height 17
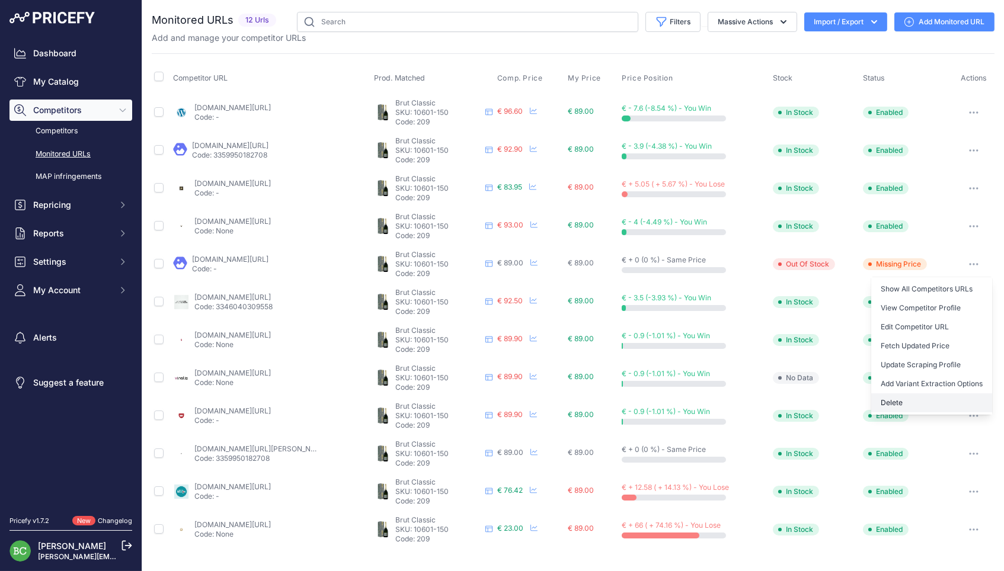
click at [893, 393] on button "Delete" at bounding box center [931, 402] width 121 height 19
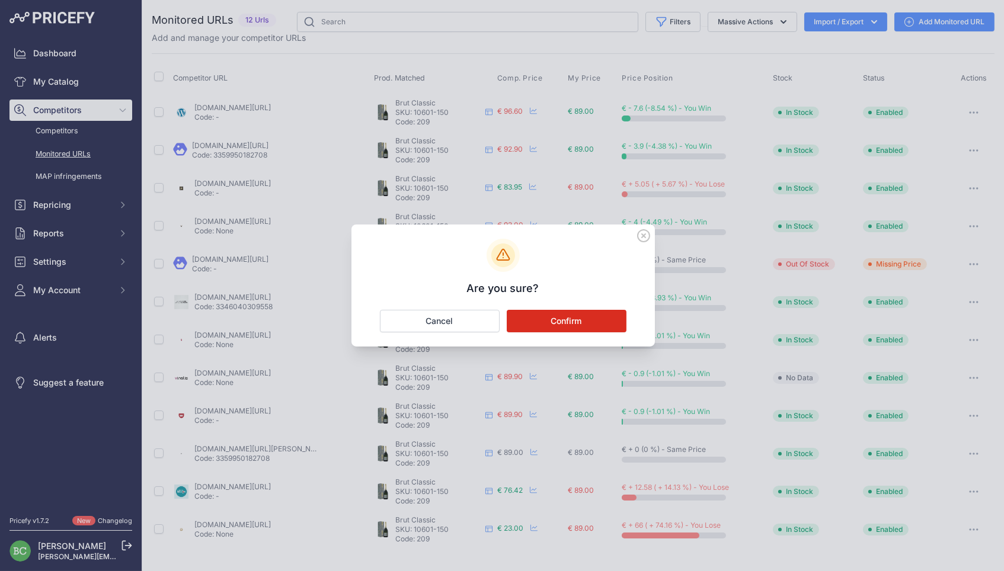
click at [589, 319] on button "Confirm" at bounding box center [567, 321] width 120 height 23
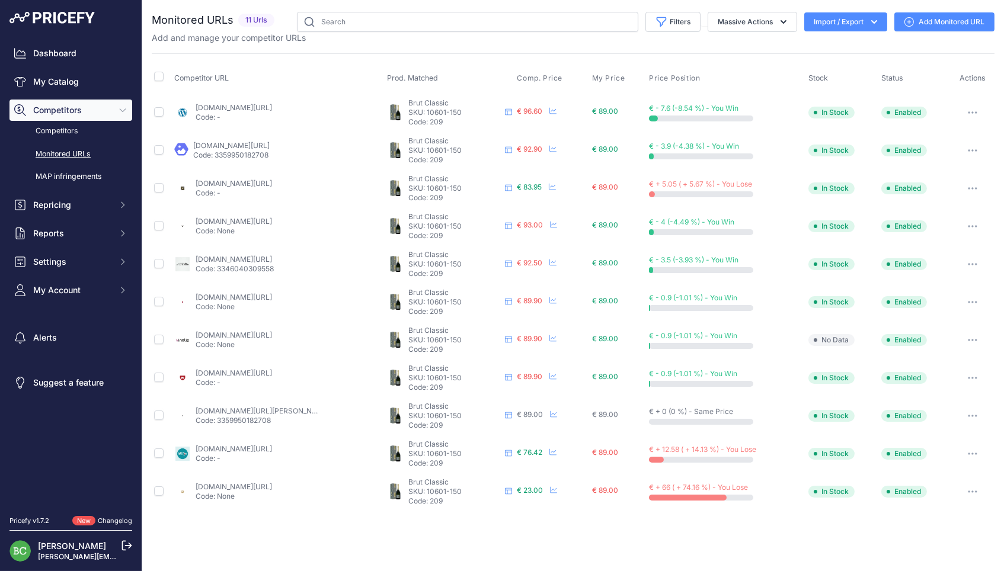
click at [943, 23] on link "Add Monitored URL" at bounding box center [944, 21] width 100 height 19
click at [938, 22] on link "Add Monitored URL" at bounding box center [944, 21] width 100 height 19
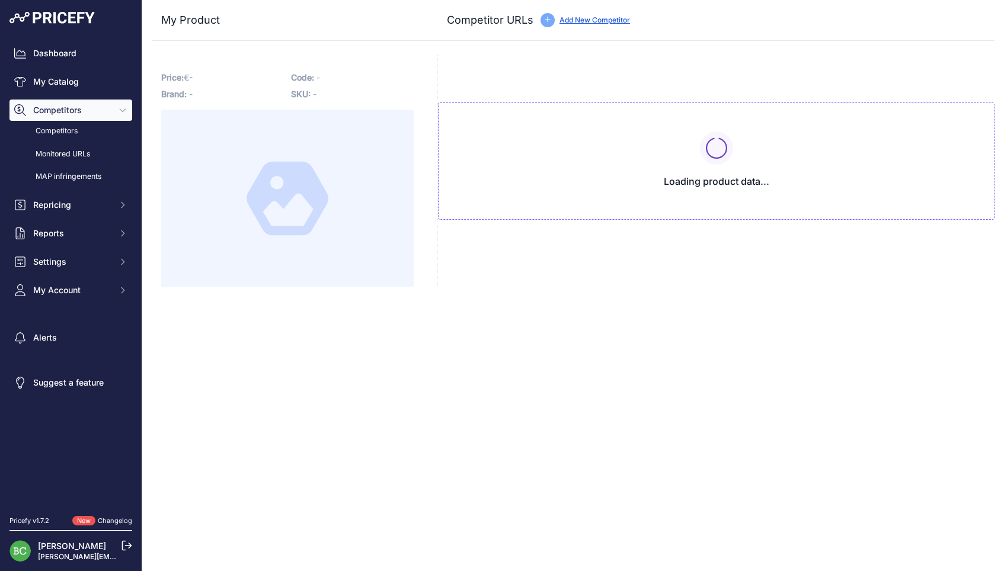
type input "www.brut-de-champ.com/produit/deutz-brut-magnum/"
type input "www.calais-vins.com/champagne-deutz/9123-champagne-deutz-classic-en-magnum-cham…"
type input "www.champagnepascher.fr/les-magnums-et-plus/179-magnum-deutz-brut.html?search_q…"
type input "www.champagnesetvins.com/produit/deutz-brut-classic-magnum/"
type input "www.enviedechamp.com/fr/champagne-deutz/214-brut-classic-magnum.html?search_que…"
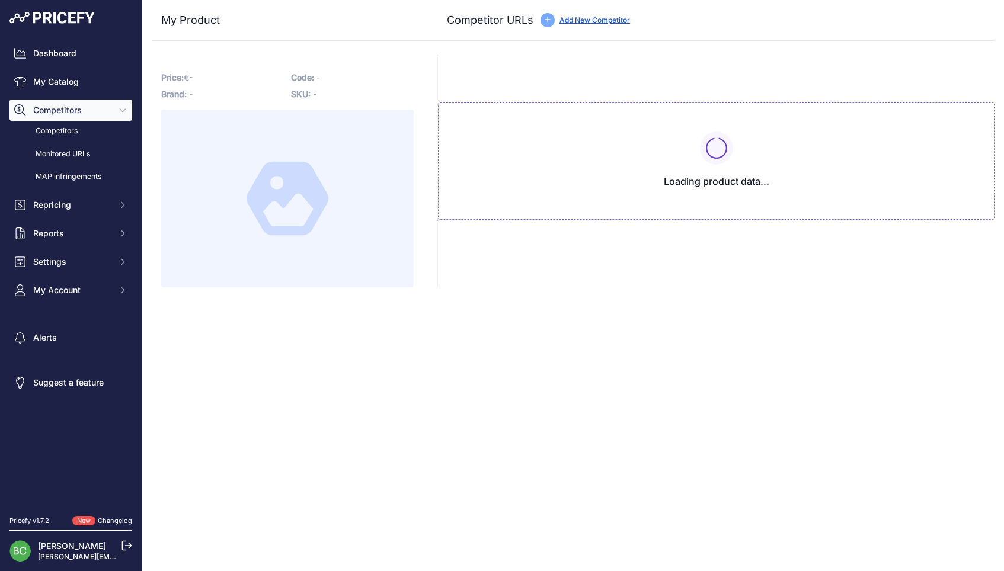
type input "www.grande-cuvee.fr/produit/champagne-deutz-brut-classic-magnum/"
type input "www.idealwine.com/fr/acheter-vin/B2087988-2601-1-magnum-Brut-Classic-Deutz-Blan…"
type input "www.lagrandeepicerie.com/fr/deutz--champagne-brut-classic--sous-etui/2000023310…"
type input "www.lavinia.com/fr-fr/brut-classic-brut"
type input "www.lepetitballon.com/brut-classic-magnum.html"
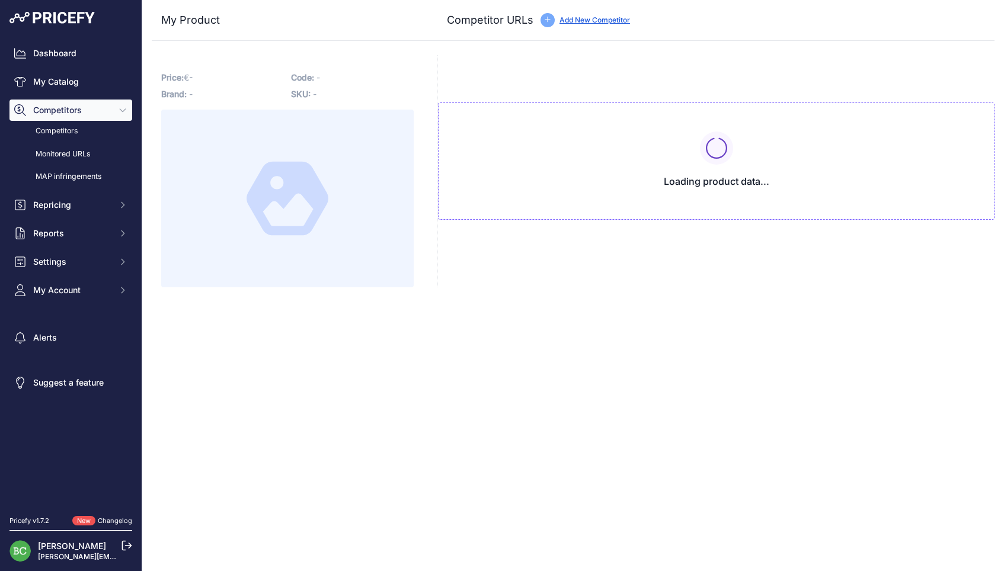
type input "www.leverrecanaille.com/champagne/543-magnum-champagne-deutz-brut-classic-.html…"
type input "www.vinatis.com/96-champagne-deutz-brut-classic-magnum-en-etui?prirule_jdsnikfk…"
type input "[DOMAIN_NAME][URL][PERSON_NAME]"
type input "www.wineandco.com/champagne-deutz-brut-classic-sous-etui-1210-fr-eur-fr.html?bt…"
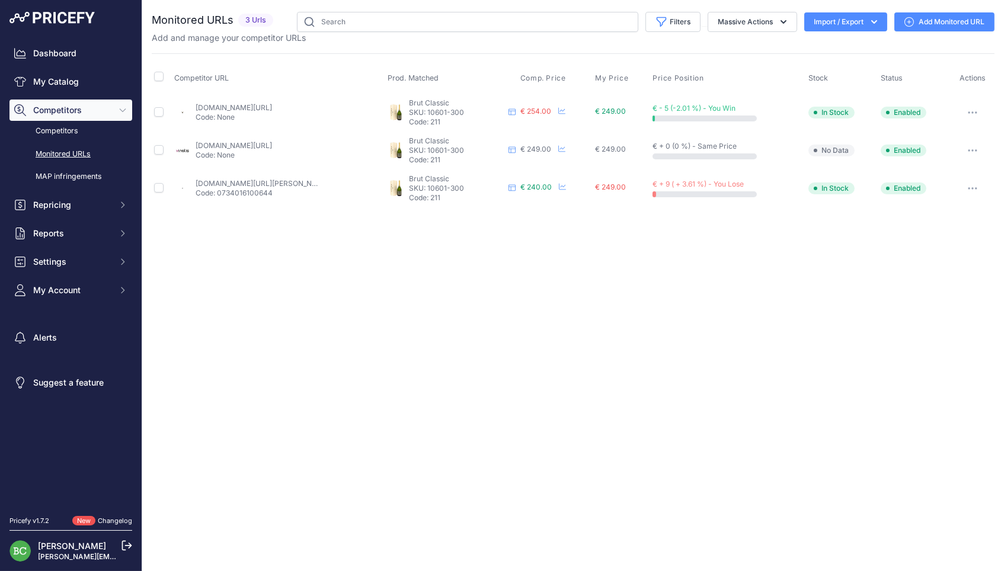
click at [937, 18] on link "Add Monitored URL" at bounding box center [944, 21] width 100 height 19
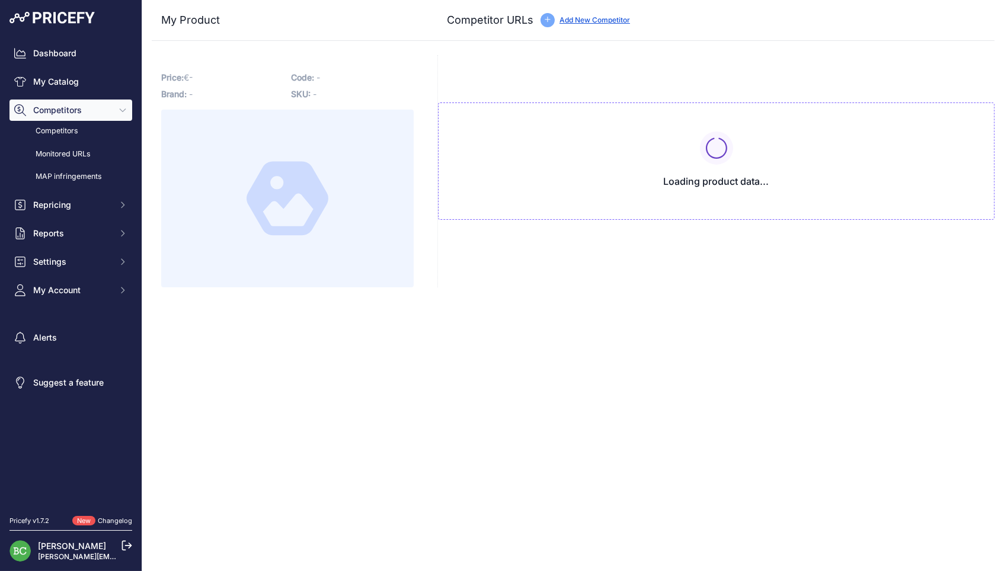
type input "[DOMAIN_NAME][URL]"
type input "[DOMAIN_NAME][URL][PERSON_NAME]"
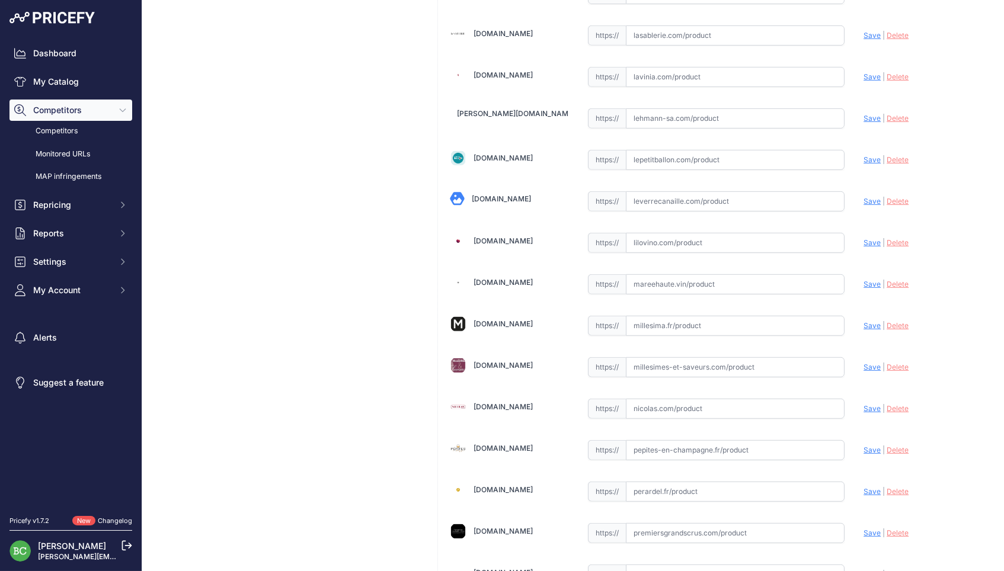
scroll to position [1053, 0]
click at [683, 195] on input "text" at bounding box center [735, 202] width 219 height 20
paste input "https://www.leverrecanaille.com/champagne/2896-jeroboam-champagne-deutz-brut-cl…"
click at [868, 197] on span "Save" at bounding box center [871, 201] width 17 height 9
type input "https://www.leverrecanaille.com/champagne/2896-jeroboam-champagne-deutz-brut-cl…"
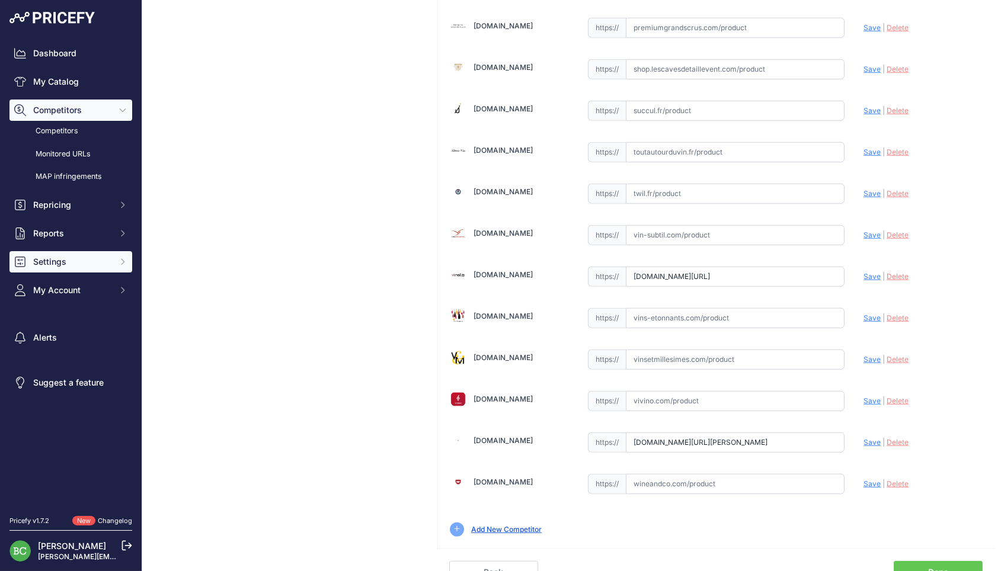
scroll to position [0, 0]
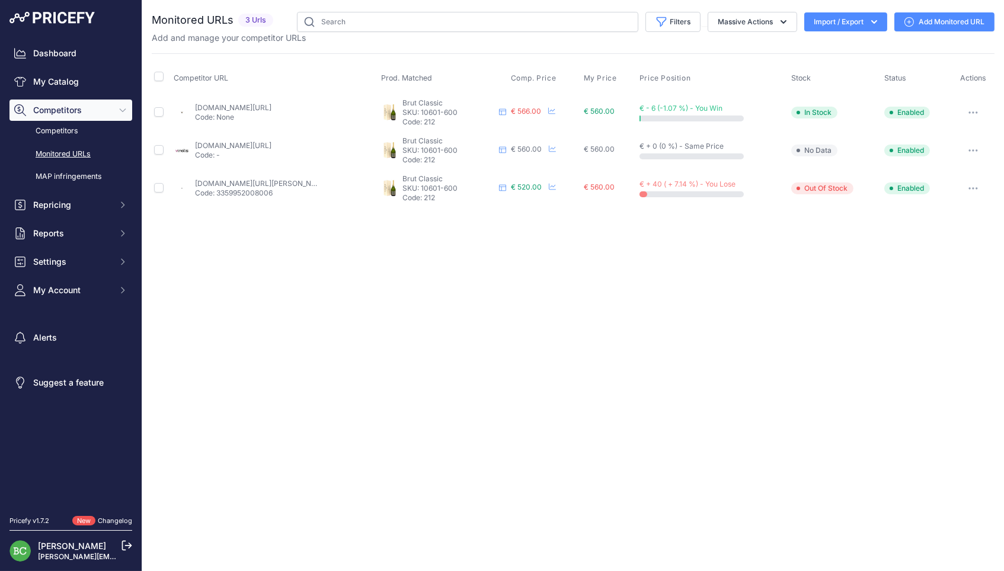
click at [952, 22] on link "Add Monitored URL" at bounding box center [944, 21] width 100 height 19
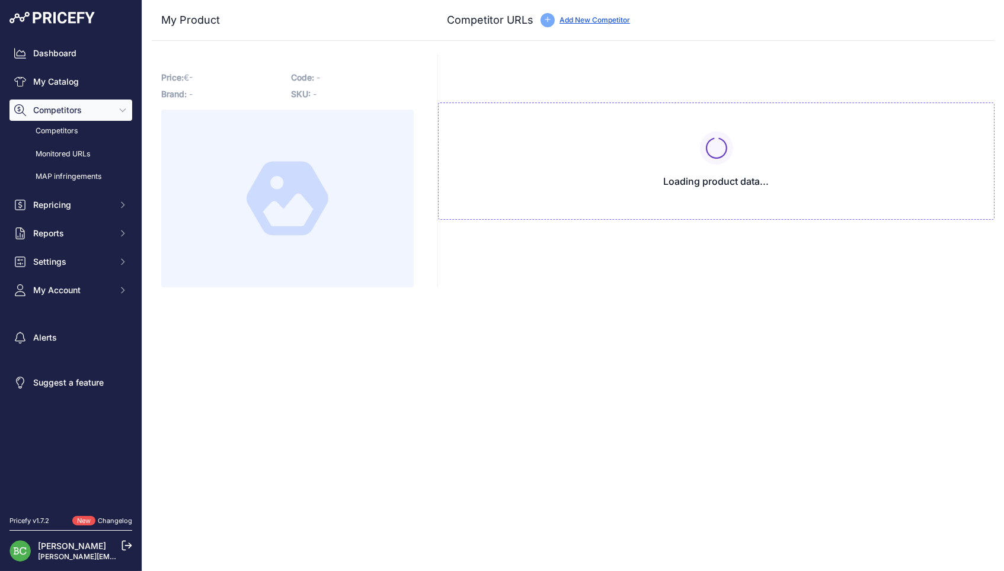
type input "[DOMAIN_NAME][URL]"
type input "[DOMAIN_NAME][URL][PERSON_NAME]"
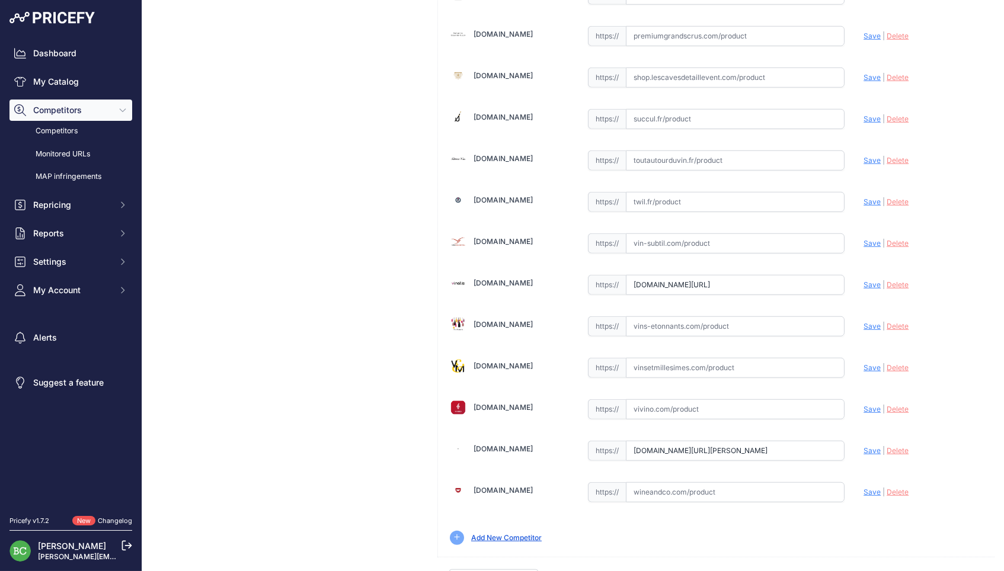
scroll to position [1595, 0]
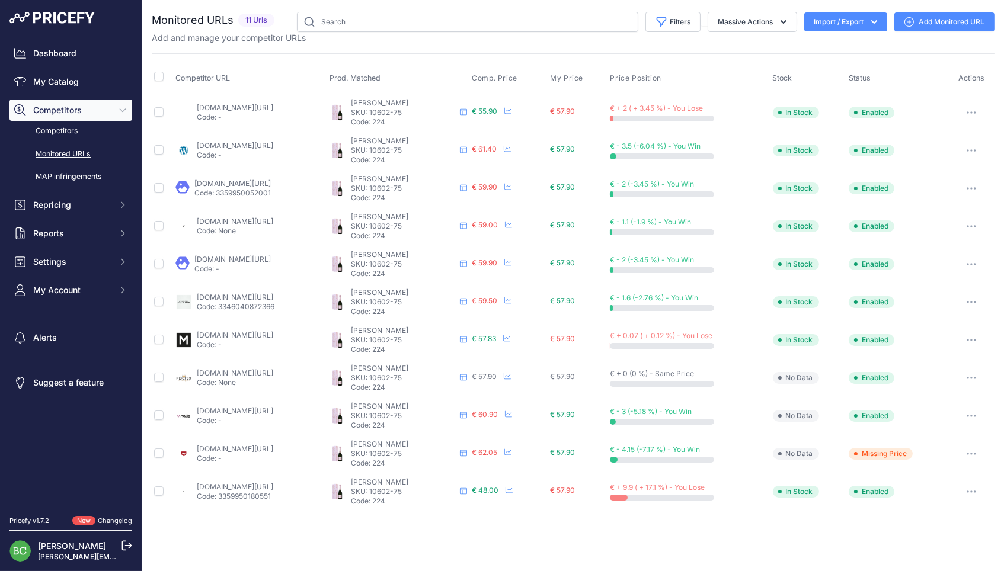
drag, startPoint x: 972, startPoint y: 438, endPoint x: 965, endPoint y: 437, distance: 7.8
click at [972, 446] on button "button" at bounding box center [971, 454] width 24 height 17
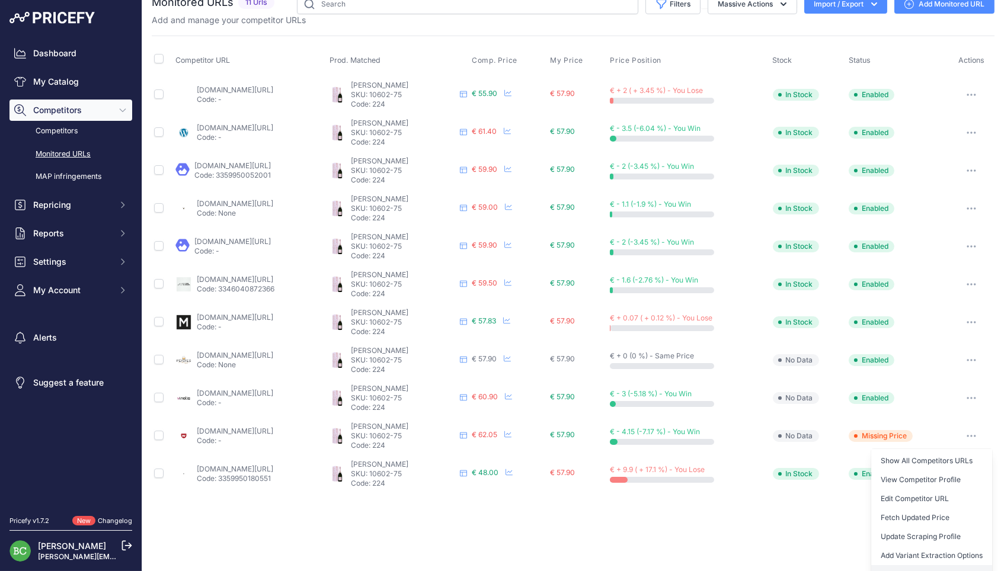
scroll to position [17, 0]
click at [891, 566] on button "Delete" at bounding box center [931, 575] width 121 height 19
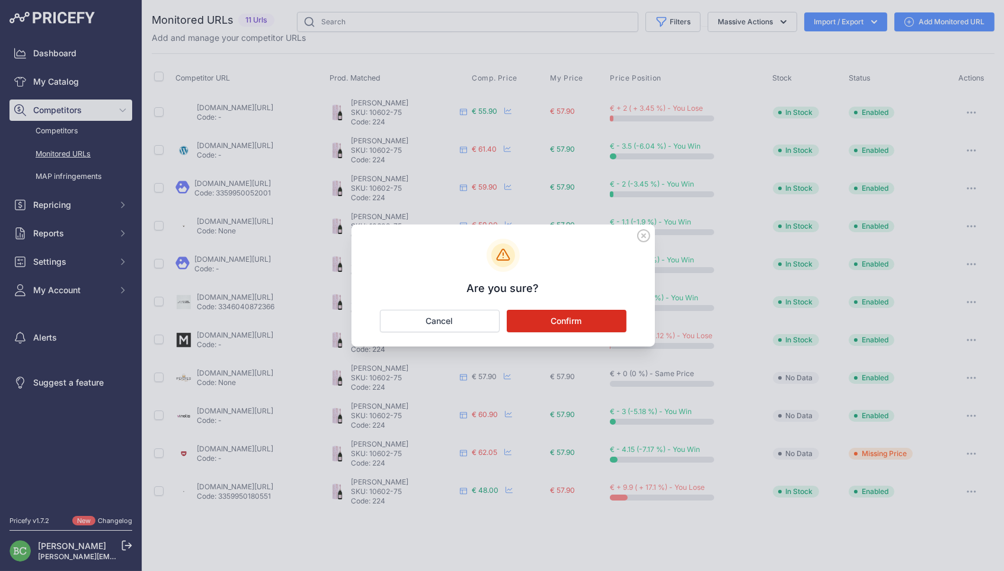
click at [603, 329] on button "Confirm" at bounding box center [567, 321] width 120 height 23
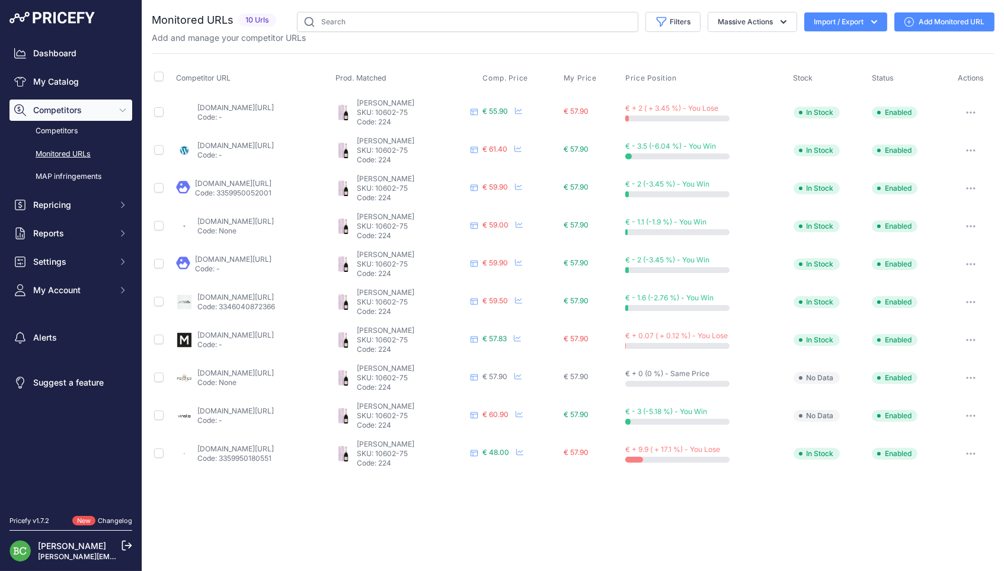
click at [942, 21] on link "Add Monitored URL" at bounding box center [944, 21] width 100 height 19
drag, startPoint x: 924, startPoint y: 50, endPoint x: 933, endPoint y: 33, distance: 19.9
click at [924, 50] on div "Monitored URLs 10 Urls" at bounding box center [573, 242] width 843 height 461
click at [938, 23] on link "Add Monitored URL" at bounding box center [944, 21] width 100 height 19
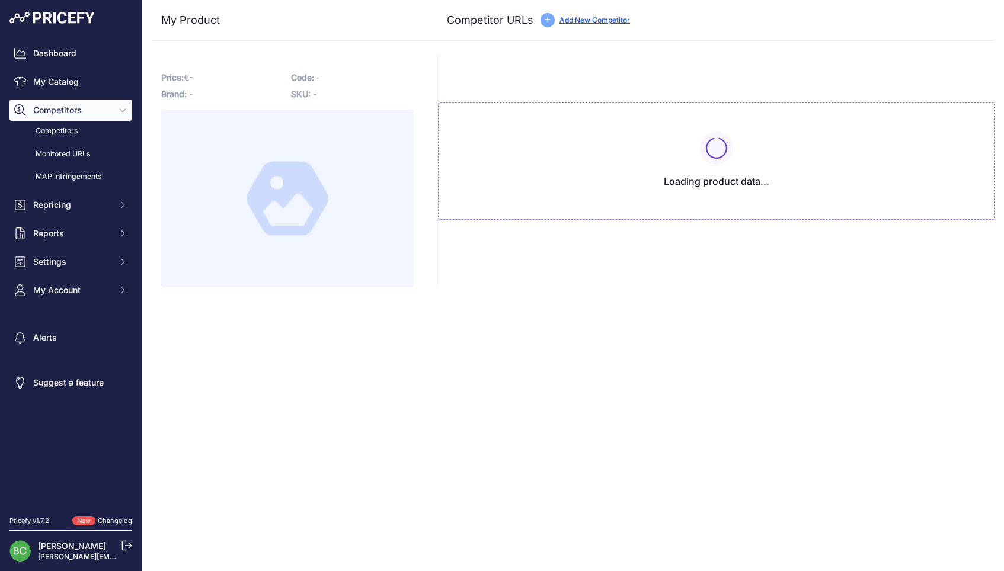
type input "[DOMAIN_NAME][URL]"
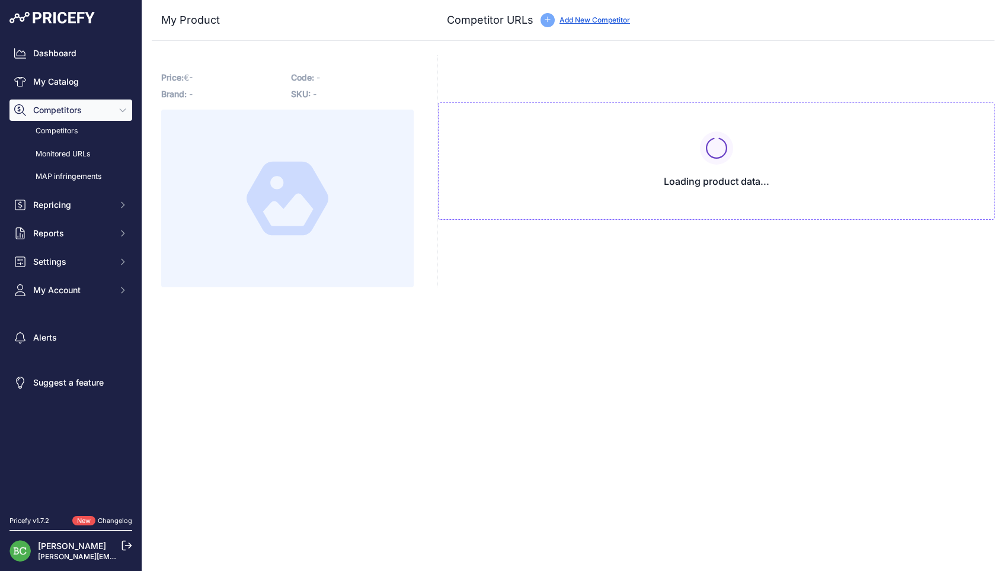
type input "[DOMAIN_NAME][URL]"
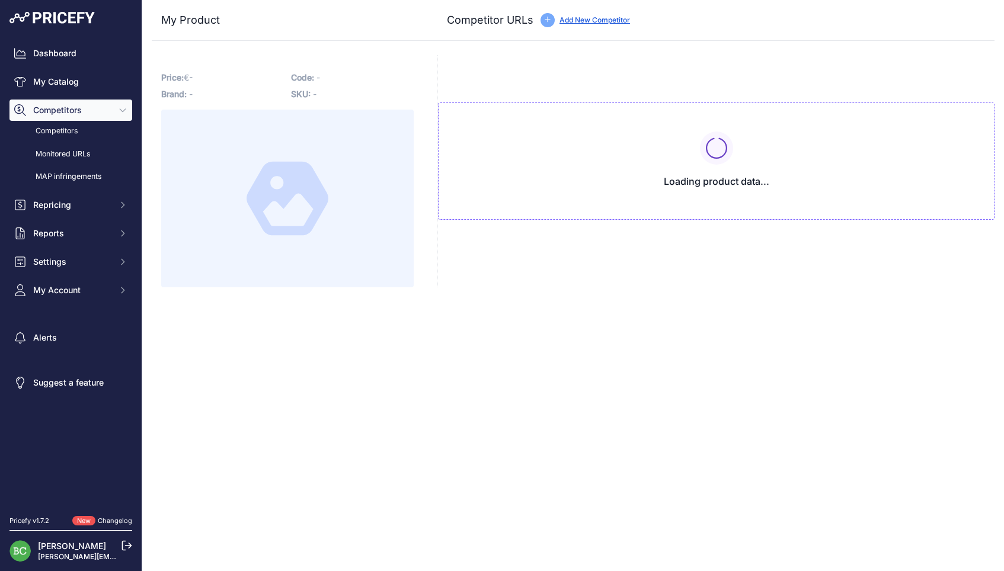
type input "[DOMAIN_NAME][URL]"
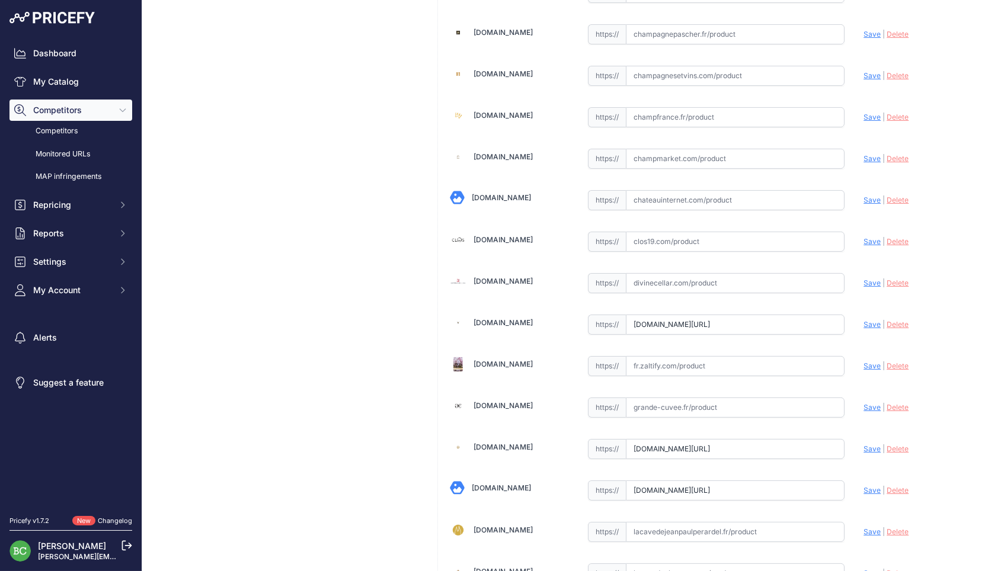
scroll to position [438, 0]
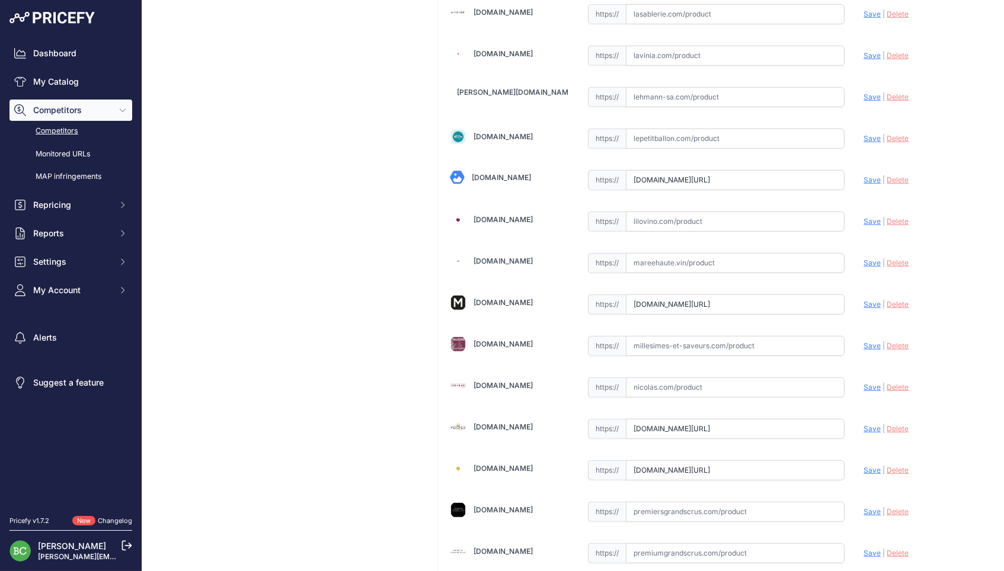
scroll to position [1105, 0]
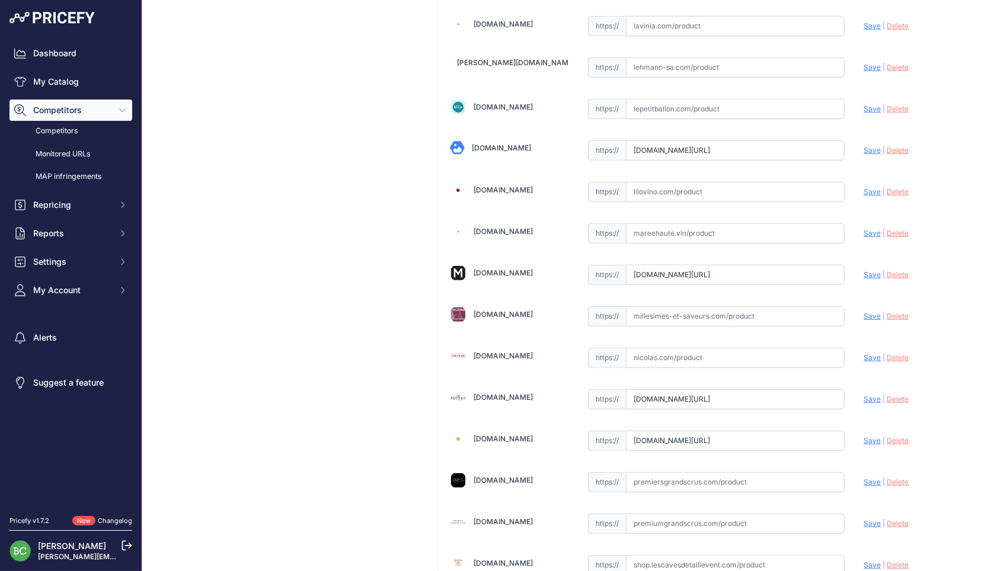
click at [661, 23] on input "text" at bounding box center [735, 26] width 219 height 20
paste input "https://www.lavinia.com/fr-fr/deutz-brut-rose"
click at [871, 21] on span "Save" at bounding box center [871, 25] width 17 height 9
type input "https://www.lavinia.com/fr-fr/deutz-brut-rose?prirule_jdsnikfkfjsd=2676"
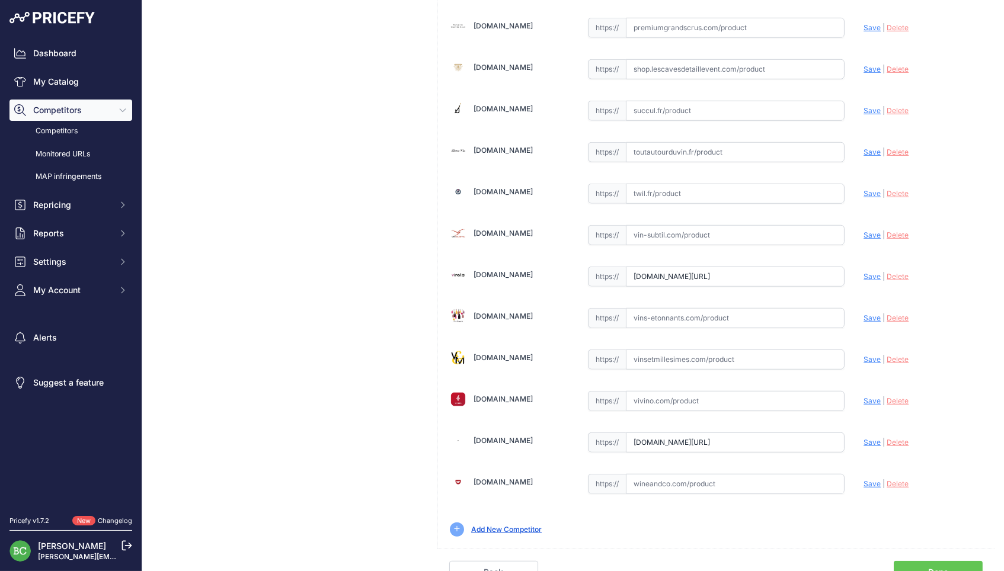
scroll to position [0, 0]
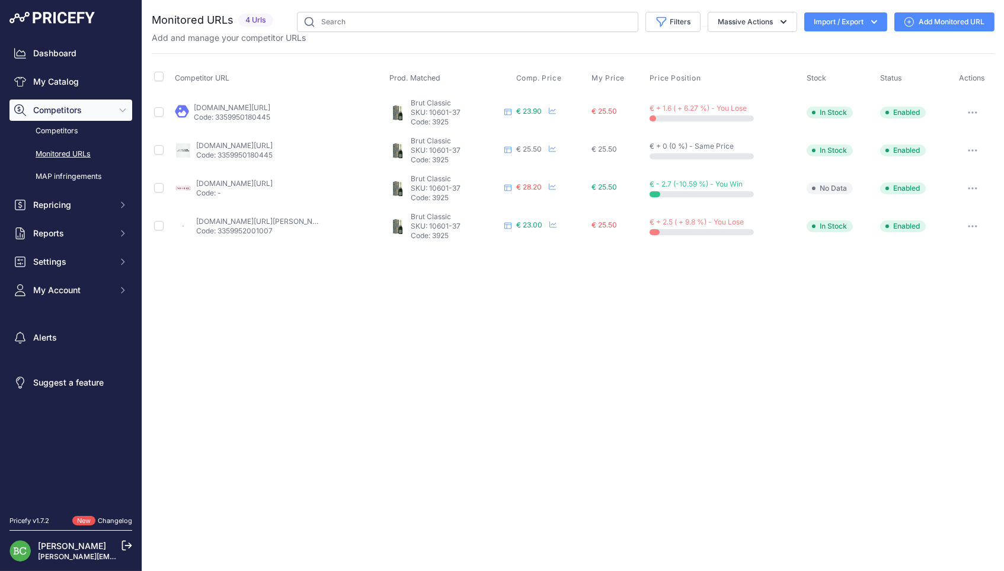
click at [929, 21] on link "Add Monitored URL" at bounding box center [944, 21] width 100 height 19
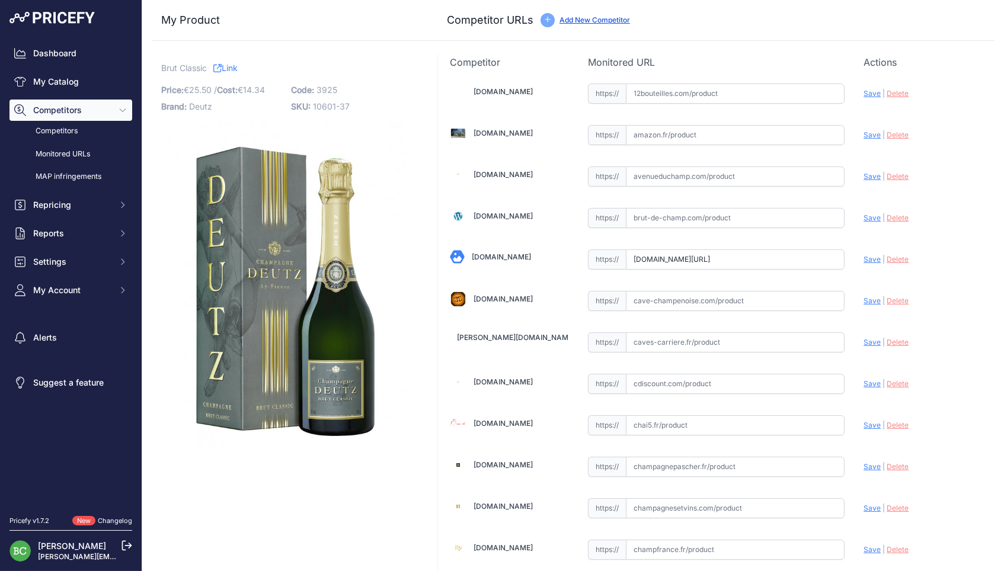
click at [676, 222] on input "text" at bounding box center [735, 218] width 219 height 20
paste input "[URL][DOMAIN_NAME]"
click at [873, 213] on span "Save" at bounding box center [871, 217] width 17 height 9
type input "[URL][DOMAIN_NAME]"
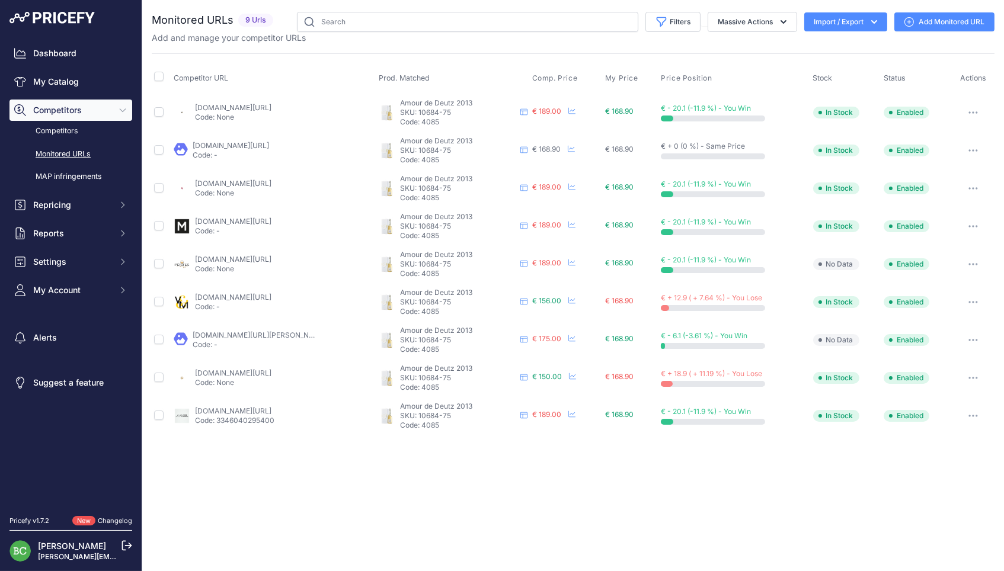
click at [973, 108] on button "button" at bounding box center [973, 112] width 24 height 17
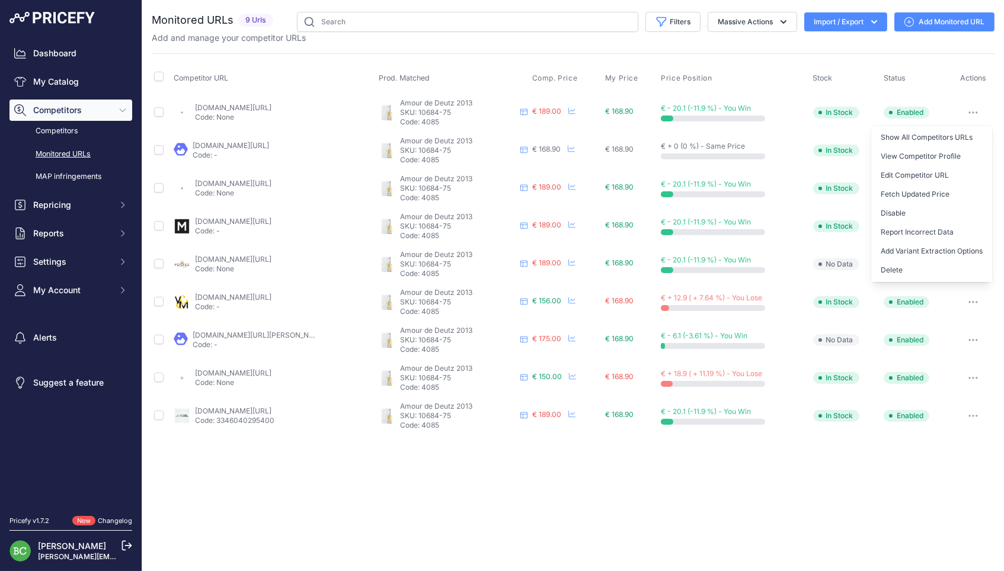
drag, startPoint x: 898, startPoint y: 259, endPoint x: 790, endPoint y: 279, distance: 109.0
click at [897, 261] on button "Delete" at bounding box center [931, 270] width 121 height 19
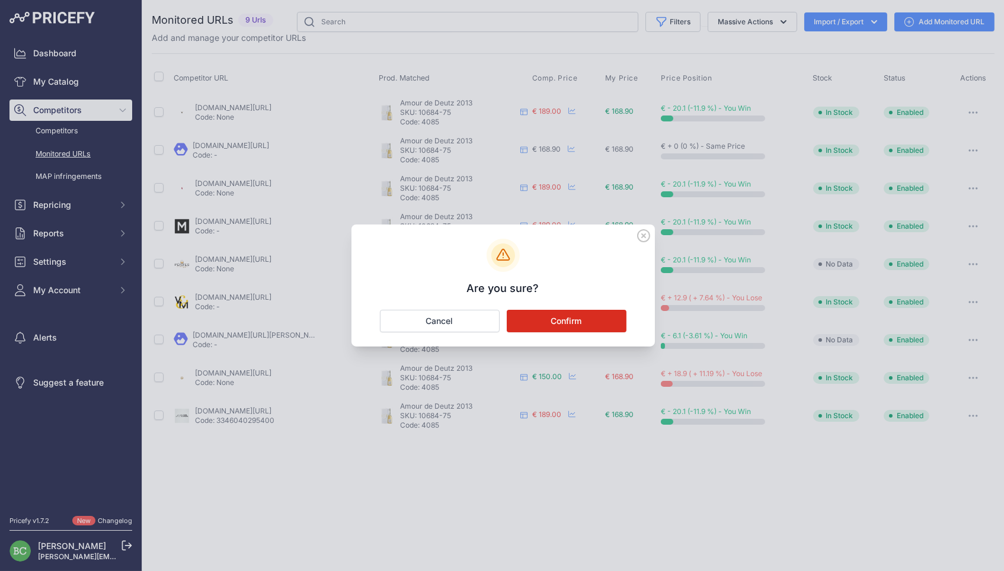
click at [566, 315] on button "Confirm" at bounding box center [567, 321] width 120 height 23
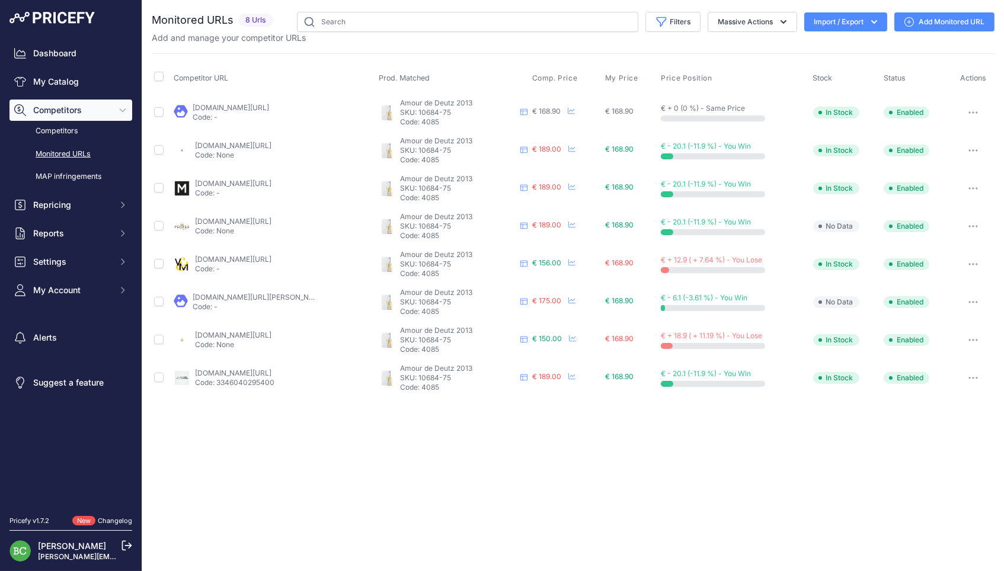
click at [971, 294] on button "button" at bounding box center [973, 302] width 24 height 17
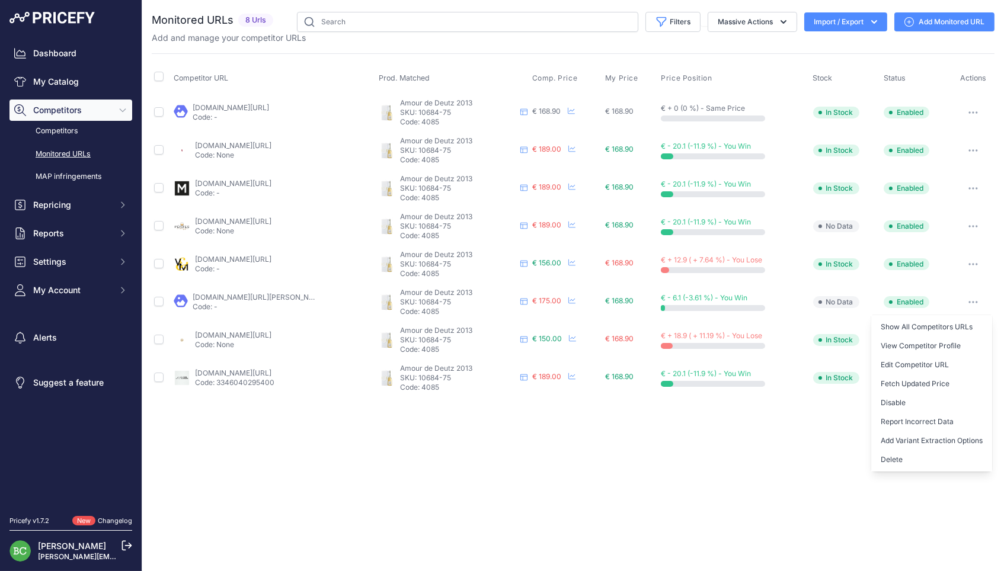
drag, startPoint x: 884, startPoint y: 454, endPoint x: 697, endPoint y: 433, distance: 187.9
click at [884, 453] on button "Delete" at bounding box center [931, 459] width 121 height 19
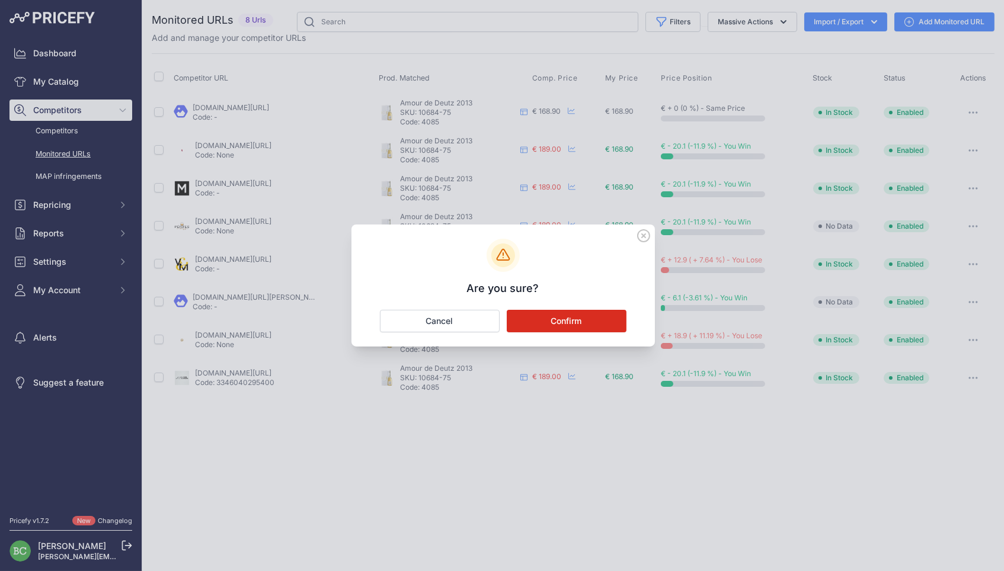
click at [586, 321] on button "Confirm" at bounding box center [567, 321] width 120 height 23
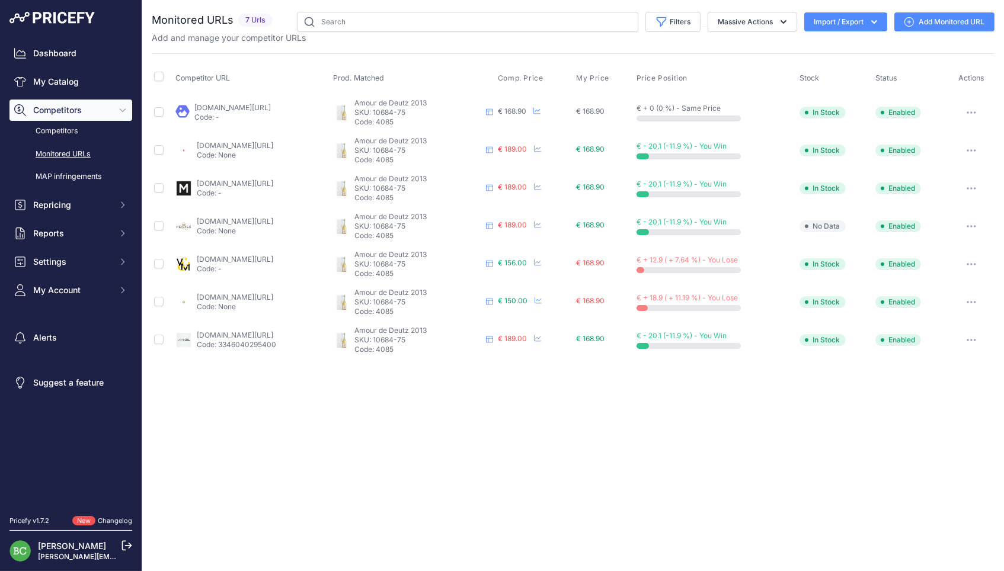
drag, startPoint x: 290, startPoint y: 286, endPoint x: 257, endPoint y: 303, distance: 37.4
click at [222, 432] on div "Close You are not connected to the internet." at bounding box center [573, 285] width 862 height 571
click at [939, 25] on link "Add Monitored URL" at bounding box center [944, 21] width 100 height 19
click at [955, 22] on link "Add Monitored URL" at bounding box center [944, 21] width 100 height 19
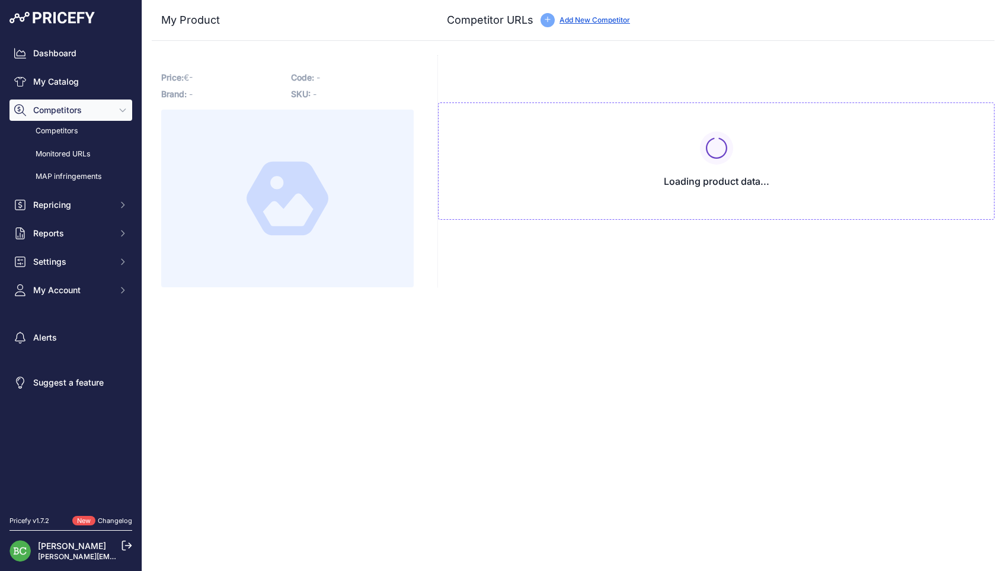
type input "[DOMAIN_NAME][URL]"
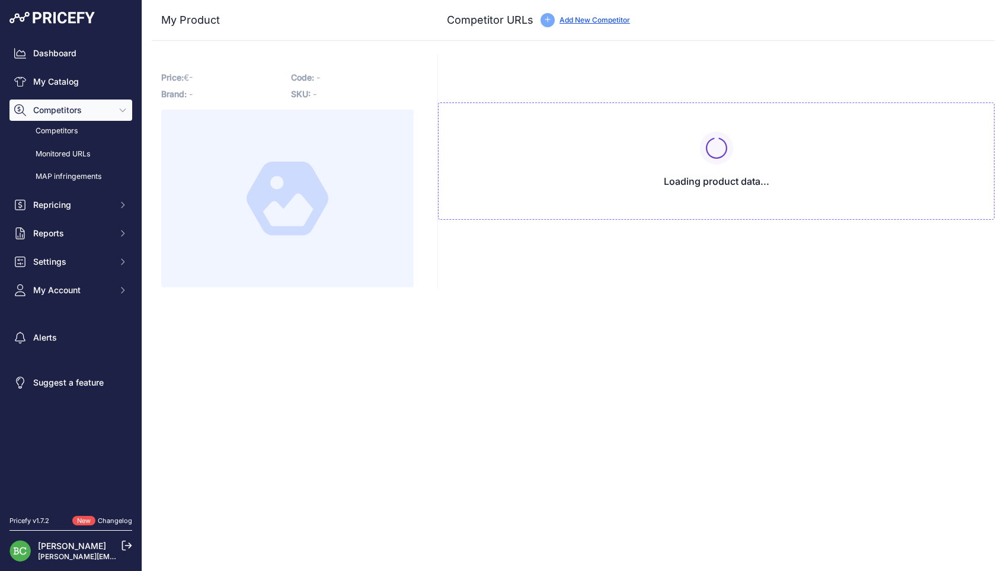
type input "[DOMAIN_NAME][URL]"
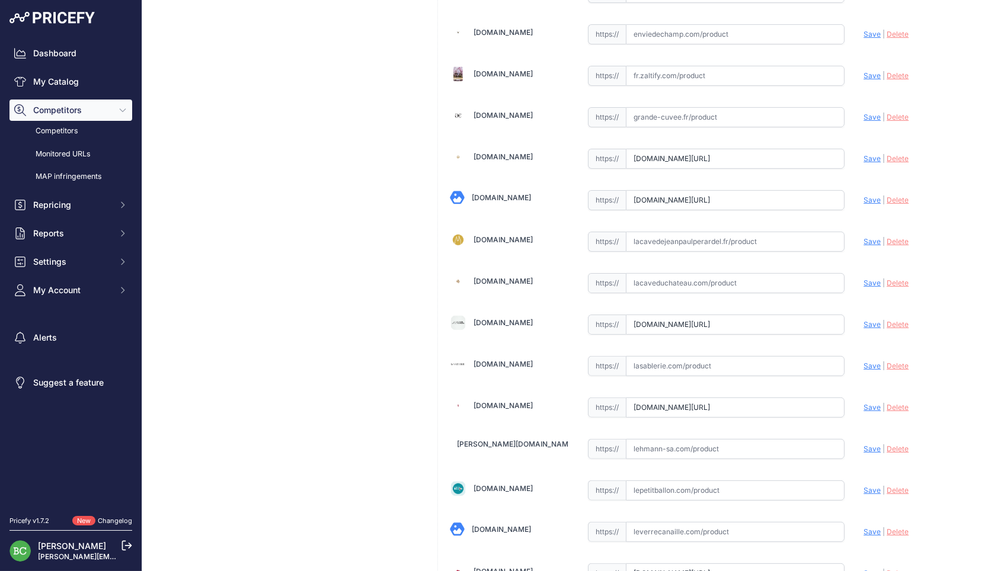
scroll to position [725, 0]
click at [424, 145] on div "My Product Competitor URLs Price: 168.90" at bounding box center [573, 367] width 843 height 2184
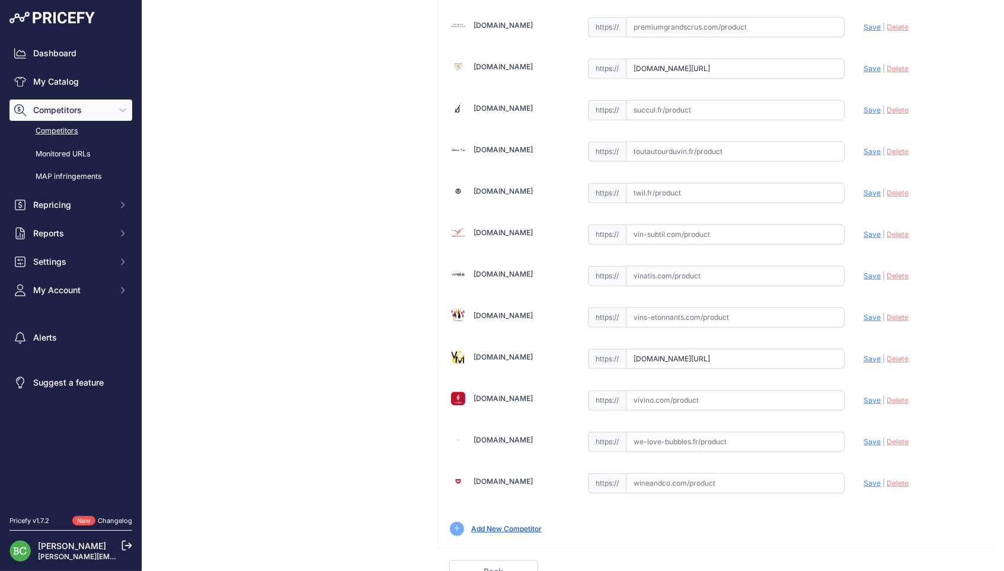
scroll to position [1600, 0]
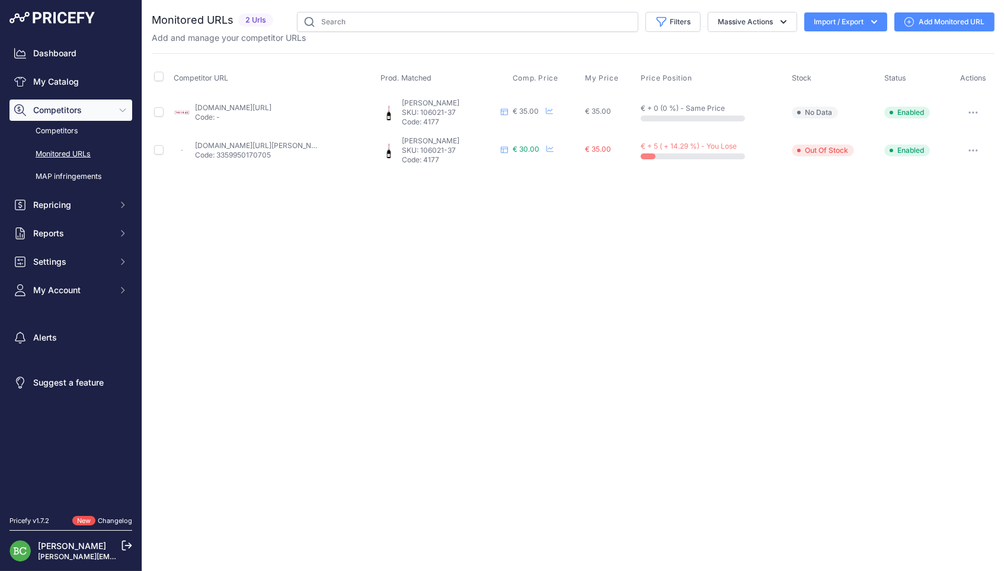
click at [937, 20] on link "Add Monitored URL" at bounding box center [944, 21] width 100 height 19
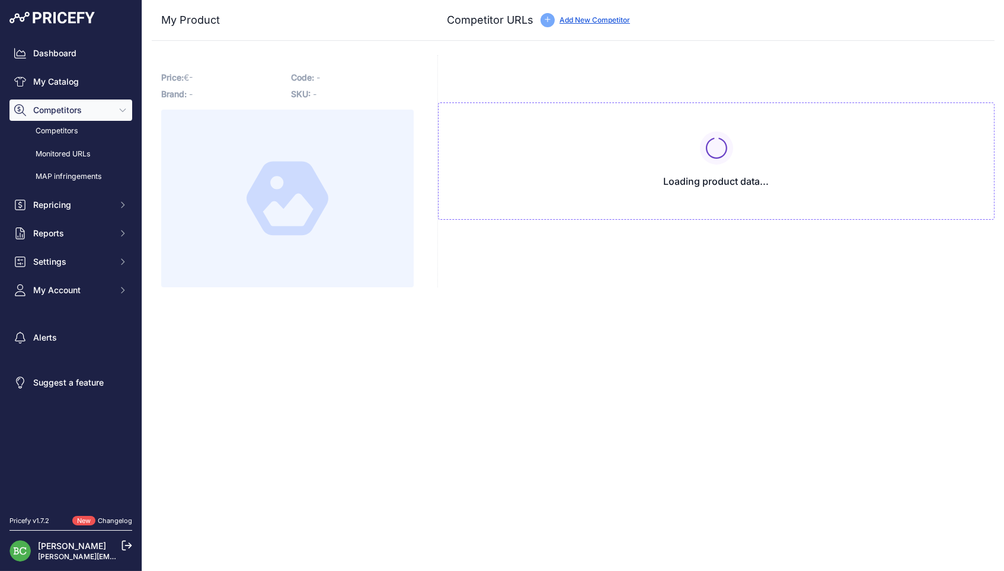
type input "www.nicolas.com/fr/CHAMPAGNES/1-2-DEUTZ-ROSe/p/434400.html"
type input "we-love-bubbles.fr/demi-bouteille-de-champagne-deutz-brut-rose"
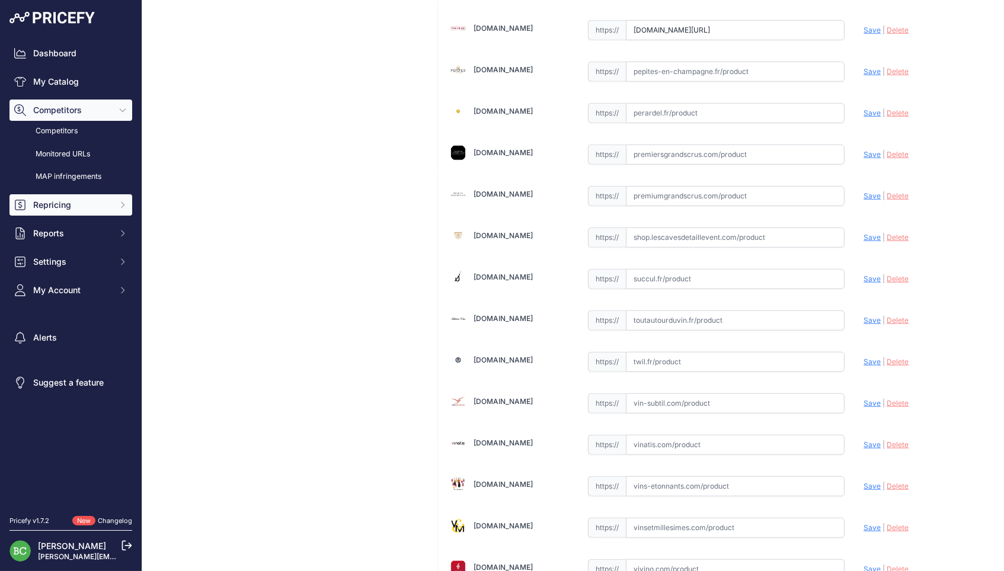
scroll to position [1437, 0]
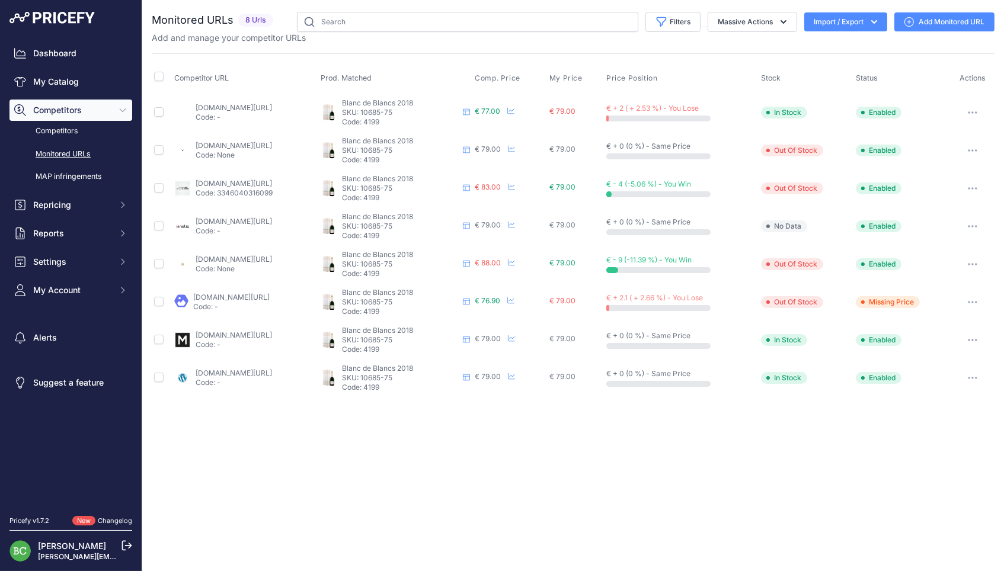
drag, startPoint x: 977, startPoint y: 219, endPoint x: 891, endPoint y: 279, distance: 104.7
click at [976, 219] on button "button" at bounding box center [973, 226] width 24 height 17
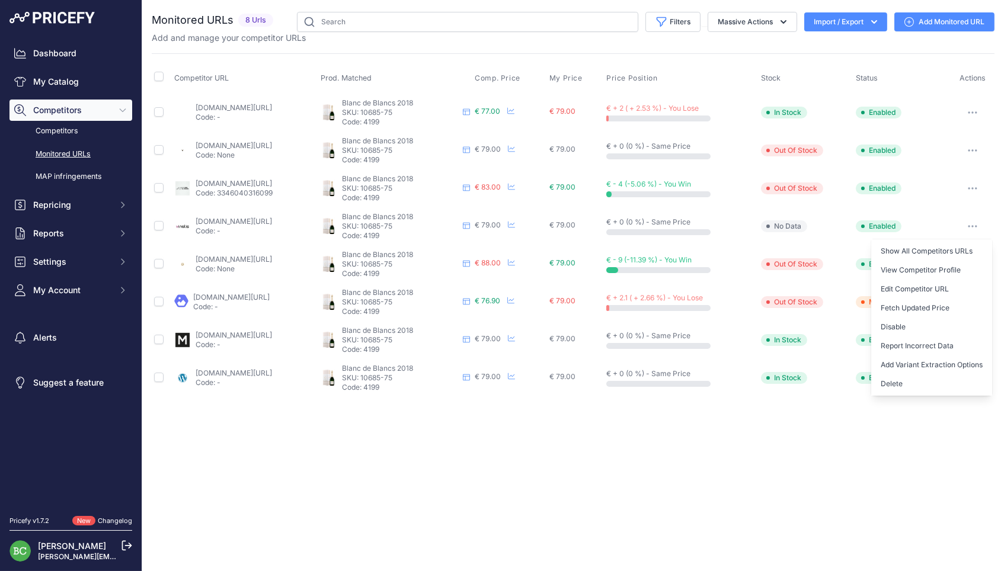
drag, startPoint x: 892, startPoint y: 377, endPoint x: 766, endPoint y: 356, distance: 127.9
click at [892, 377] on button "Delete" at bounding box center [931, 383] width 121 height 19
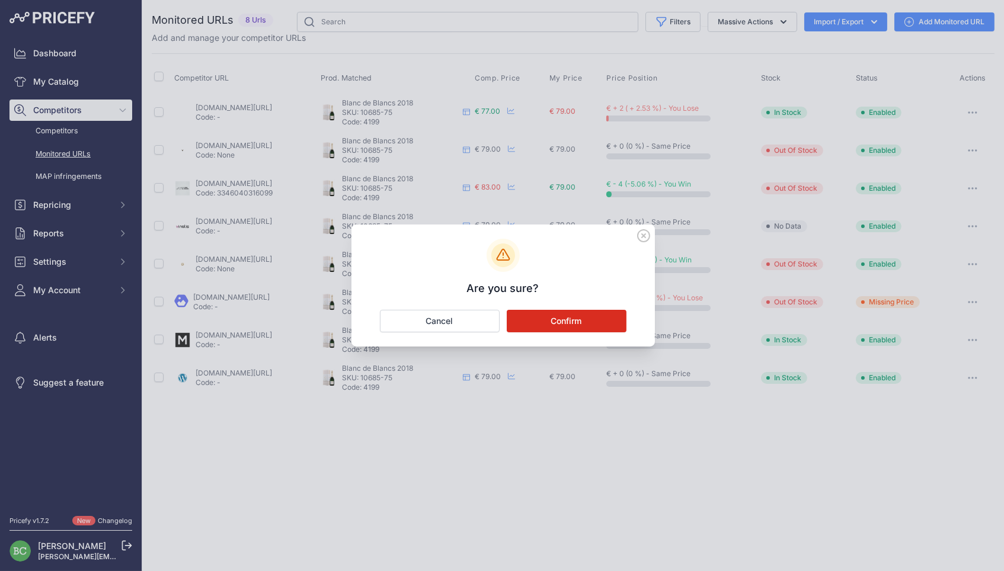
click at [569, 324] on button "Confirm" at bounding box center [567, 321] width 120 height 23
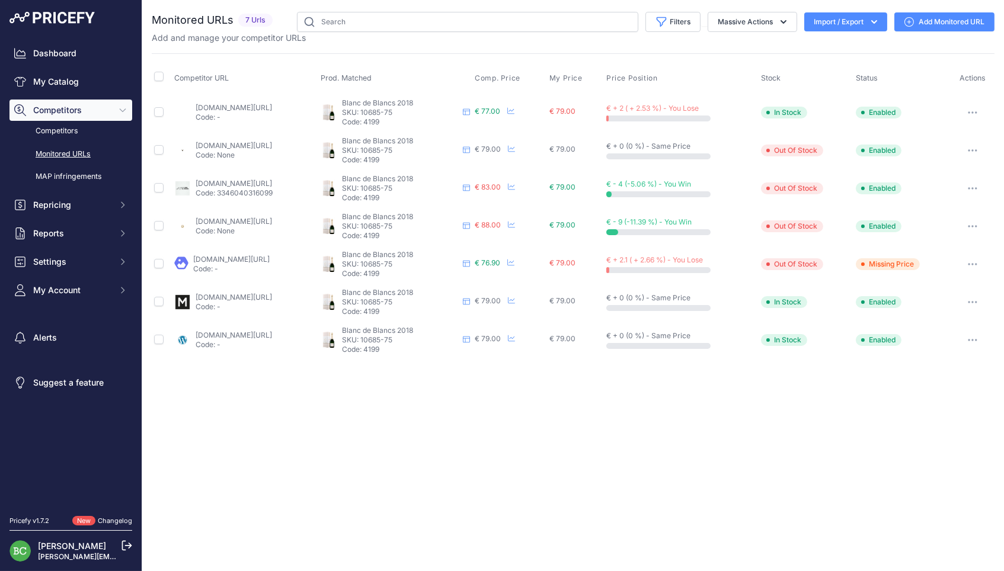
click at [973, 264] on icon "button" at bounding box center [972, 264] width 1 height 1
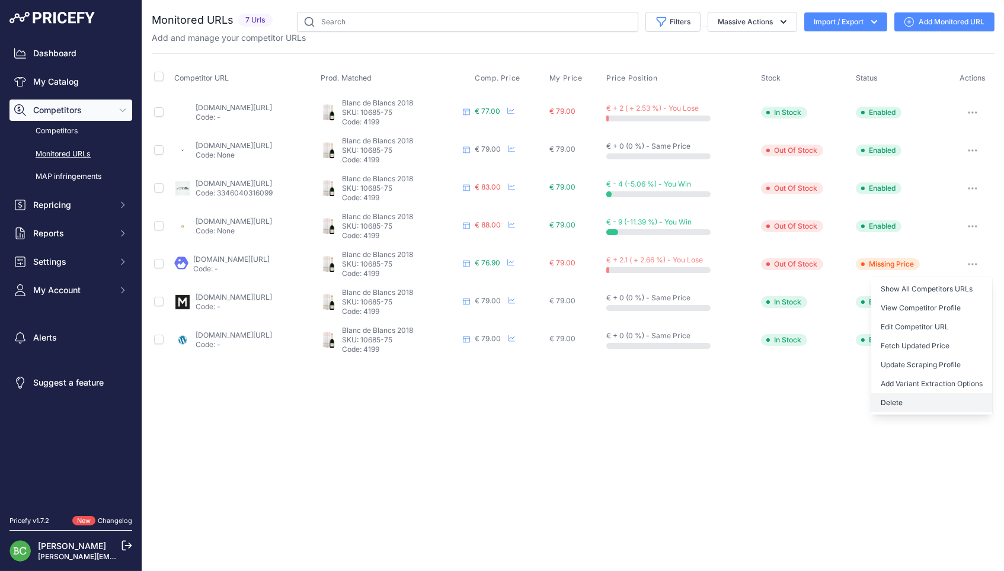
click at [898, 394] on button "Delete" at bounding box center [931, 402] width 121 height 19
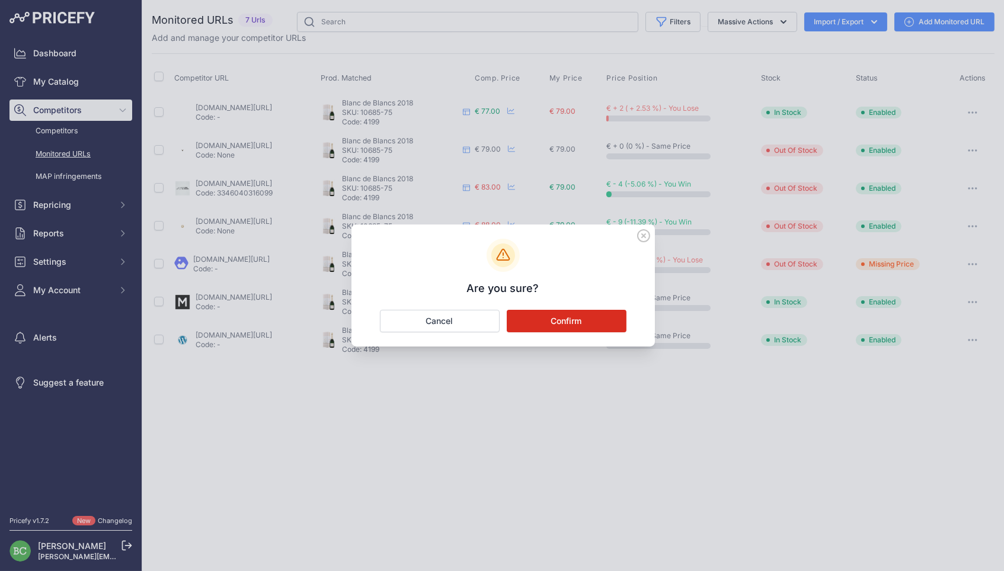
click at [591, 321] on button "Confirm" at bounding box center [567, 321] width 120 height 23
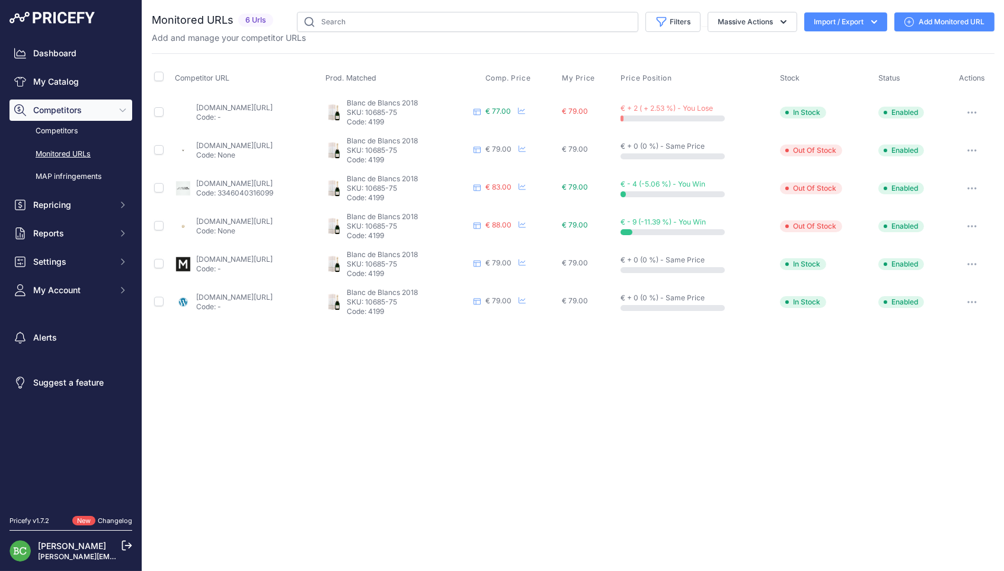
click at [942, 21] on link "Add Monitored URL" at bounding box center [944, 21] width 100 height 19
click at [955, 27] on link "Add Monitored URL" at bounding box center [944, 21] width 100 height 19
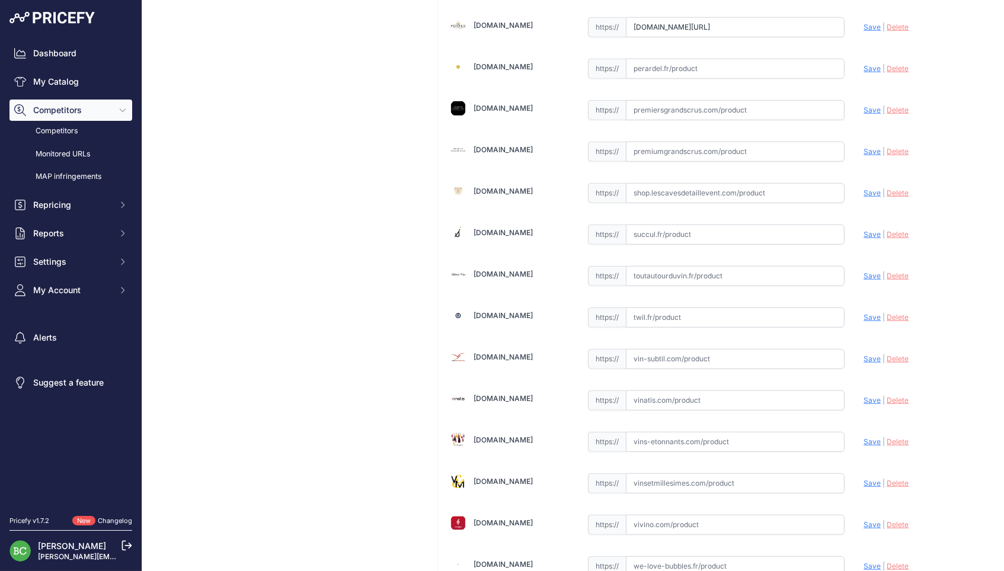
scroll to position [1483, 0]
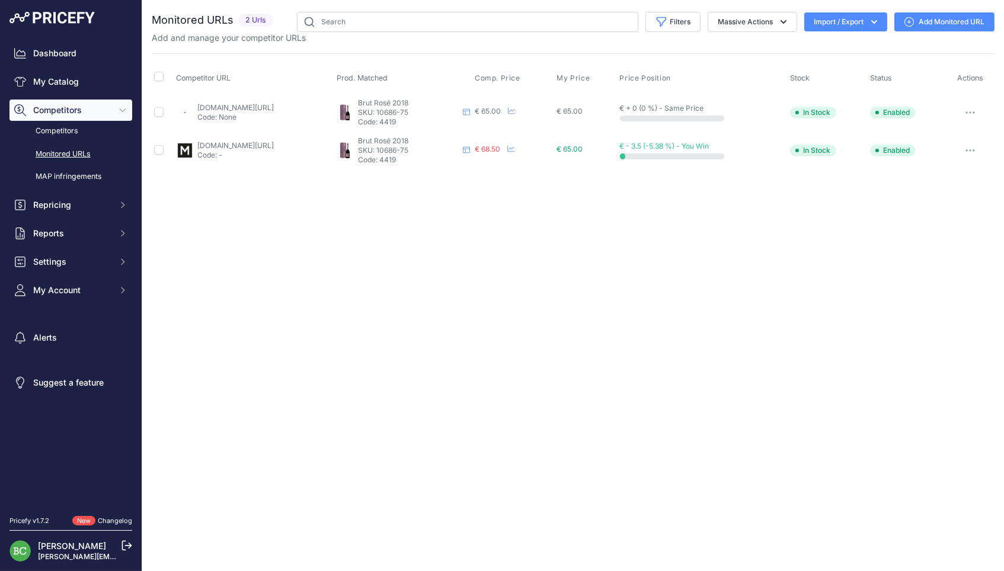
click at [975, 108] on button "button" at bounding box center [970, 112] width 24 height 17
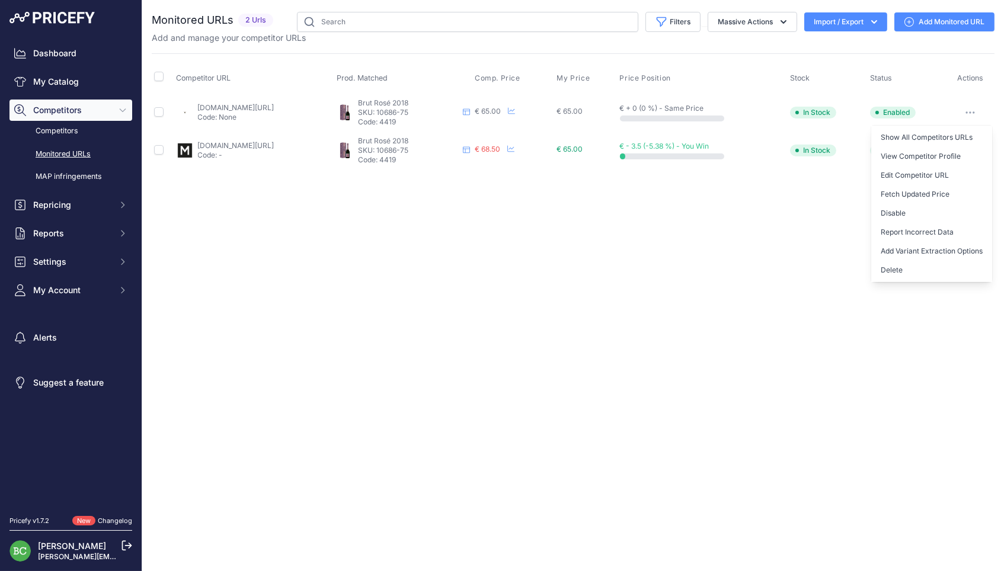
drag, startPoint x: 901, startPoint y: 261, endPoint x: 671, endPoint y: 267, distance: 230.6
click at [900, 261] on button "Delete" at bounding box center [931, 270] width 121 height 19
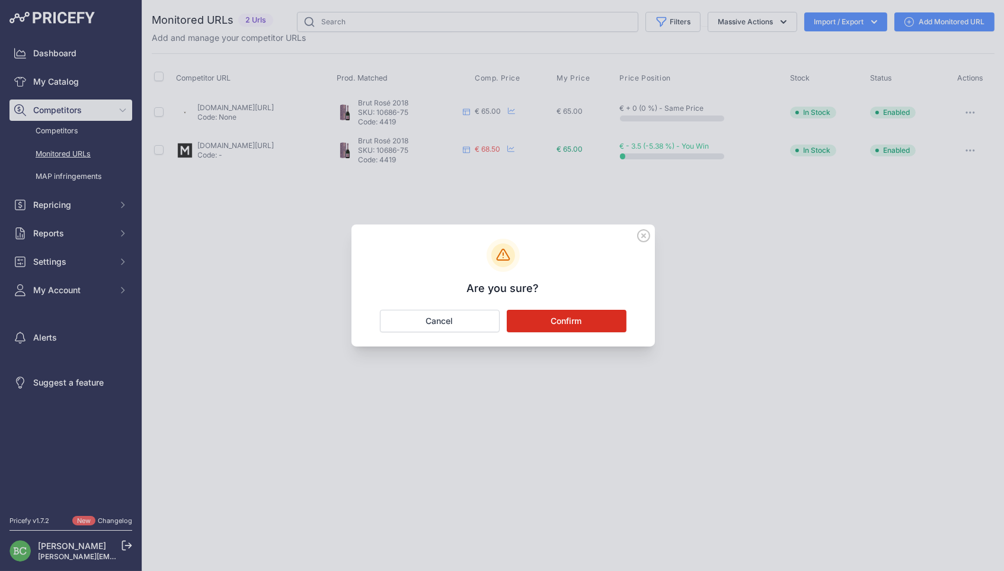
click at [564, 318] on button "Confirm" at bounding box center [567, 321] width 120 height 23
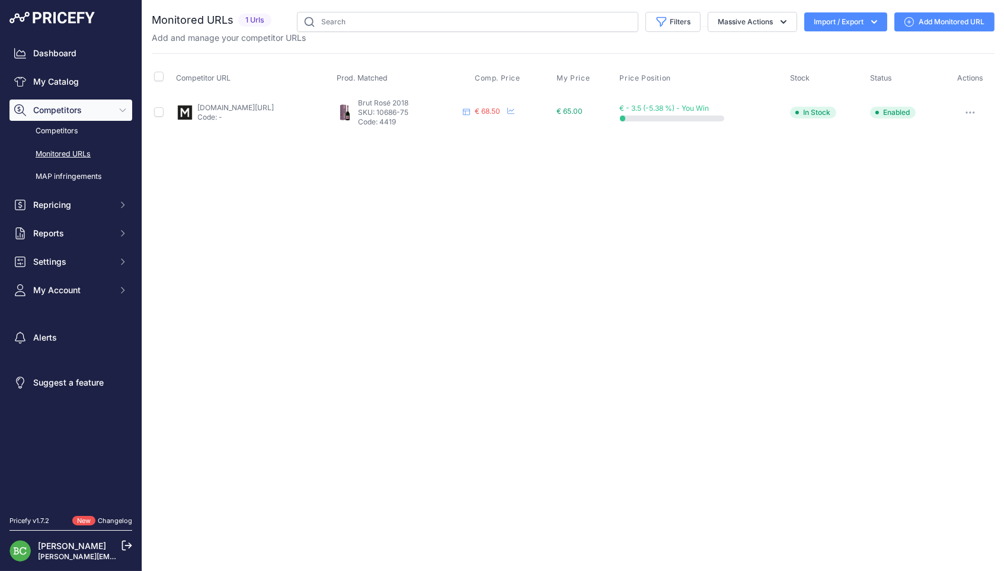
click at [925, 18] on link "Add Monitored URL" at bounding box center [944, 21] width 100 height 19
click at [927, 26] on link "Add Monitored URL" at bounding box center [944, 21] width 100 height 19
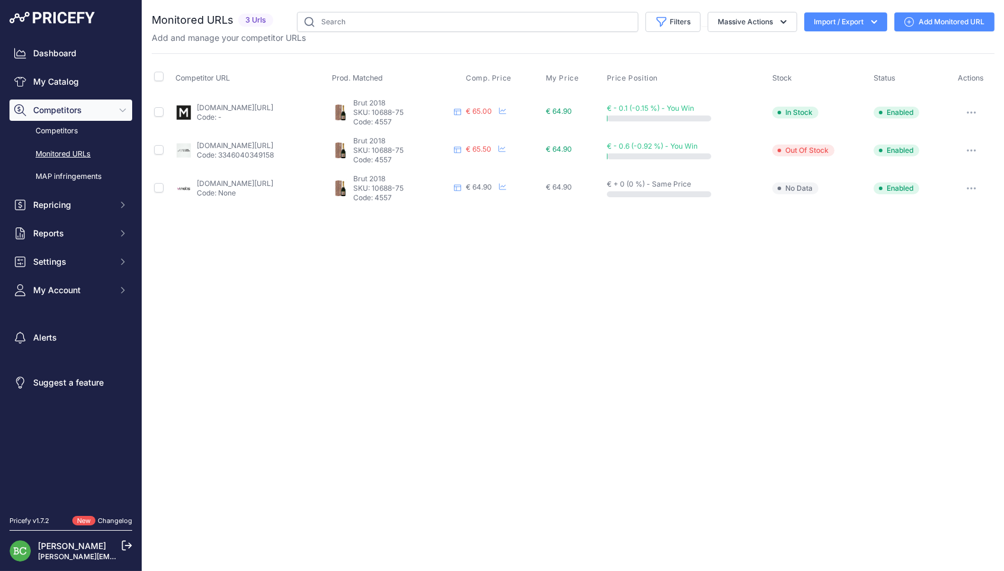
click at [686, 313] on div "Close You are not connected to the internet." at bounding box center [573, 285] width 862 height 571
